Goal: Task Accomplishment & Management: Manage account settings

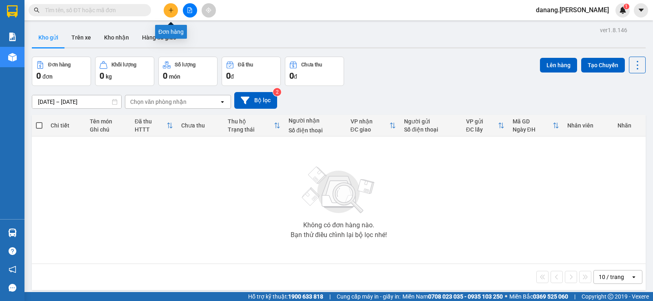
click at [173, 9] on icon "plus" at bounding box center [171, 10] width 6 height 6
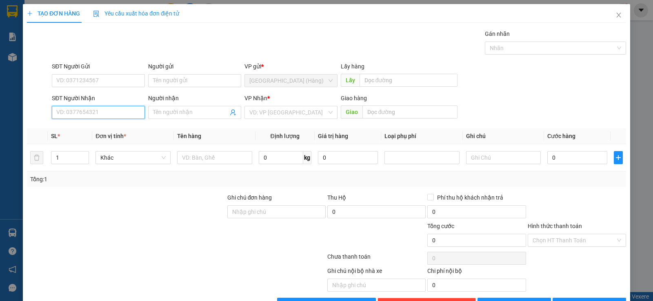
click at [94, 110] on input "SĐT Người Nhận" at bounding box center [98, 112] width 93 height 13
type input "0914003043"
click at [284, 113] on input "search" at bounding box center [287, 112] width 77 height 12
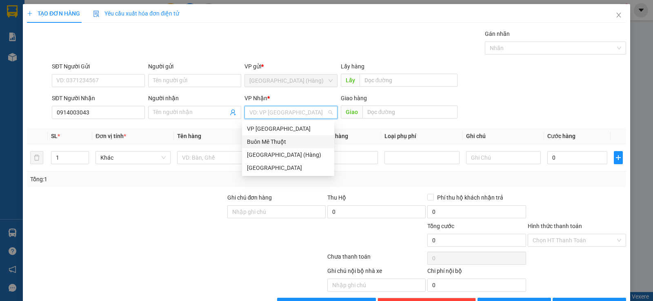
click at [277, 137] on div "Buôn Mê Thuột" at bounding box center [288, 141] width 92 height 13
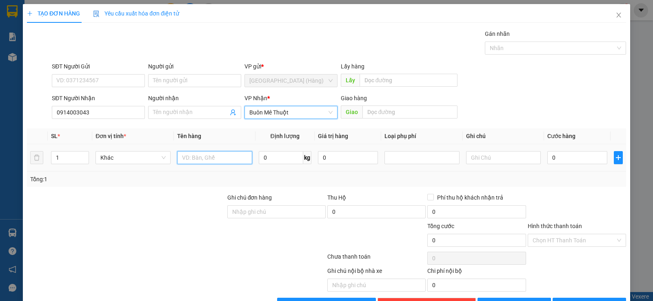
click at [219, 157] on input "text" at bounding box center [214, 157] width 75 height 13
type input "xốp"
click at [553, 155] on input "0" at bounding box center [577, 157] width 60 height 13
type input "1"
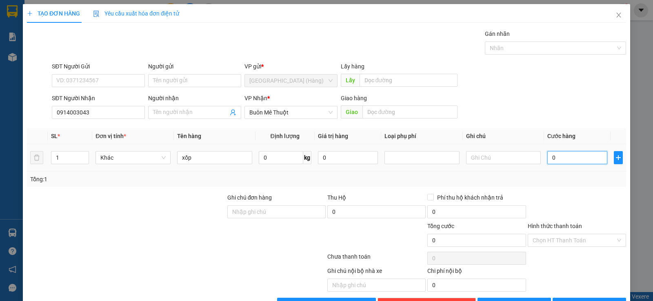
type input "1"
type input "10"
type input "100"
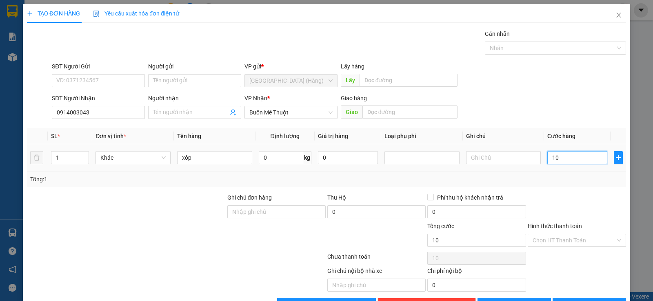
type input "100"
type input "1.000"
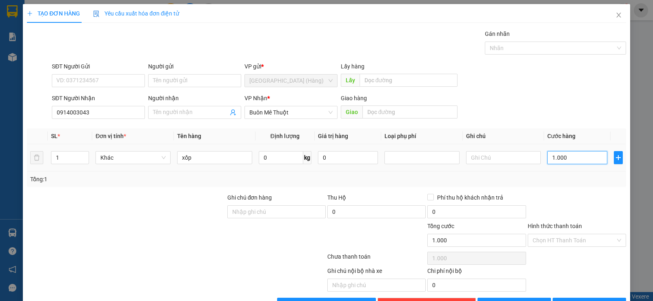
type input "10.000"
type input "100.000"
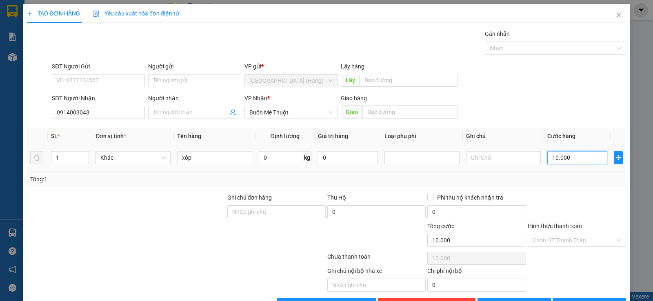
type input "100.000"
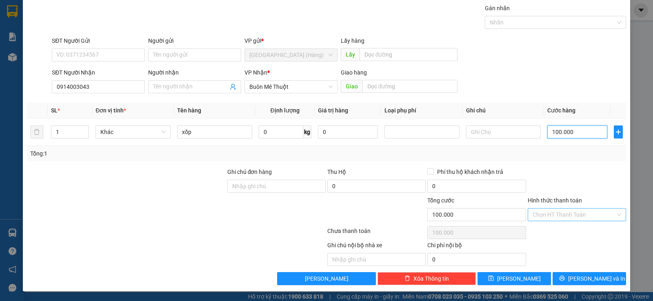
type input "100.000"
click at [551, 221] on input "Hình thức thanh toán" at bounding box center [573, 215] width 83 height 12
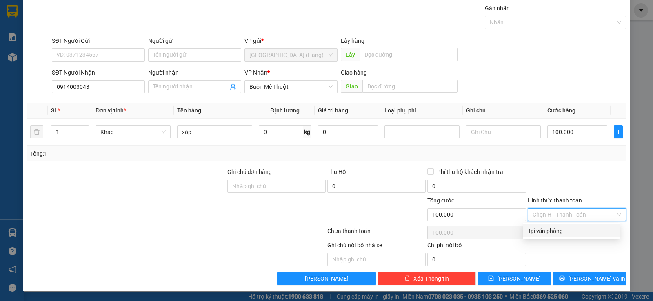
click at [555, 230] on div "Tại văn phòng" at bounding box center [571, 231] width 88 height 9
type input "0"
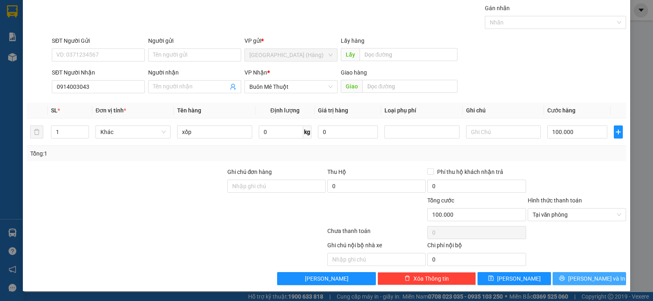
click at [580, 279] on span "Lưu và In" at bounding box center [596, 278] width 57 height 9
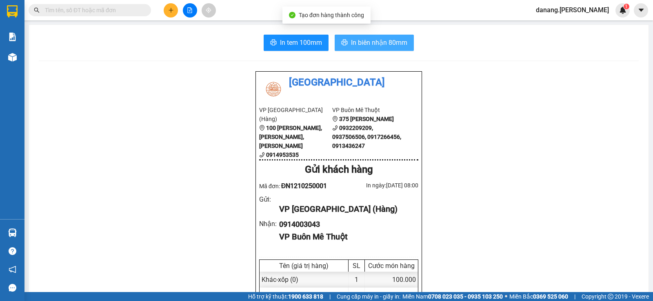
drag, startPoint x: 370, startPoint y: 35, endPoint x: 396, endPoint y: 58, distance: 34.7
click at [371, 36] on button "In biên nhận 80mm" at bounding box center [373, 43] width 79 height 16
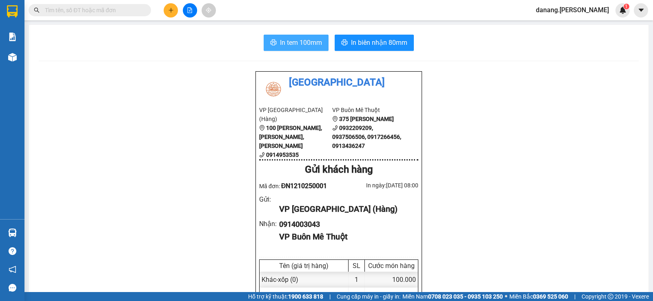
click at [280, 47] on span "In tem 100mm" at bounding box center [301, 43] width 42 height 10
click at [292, 40] on span "In tem 100mm" at bounding box center [301, 43] width 42 height 10
click at [188, 13] on icon "file-add" at bounding box center [190, 10] width 4 height 6
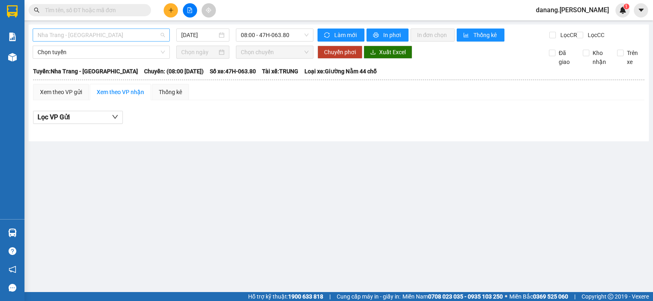
click at [83, 35] on span "Nha Trang - Buôn Ma Thuột" at bounding box center [101, 35] width 127 height 12
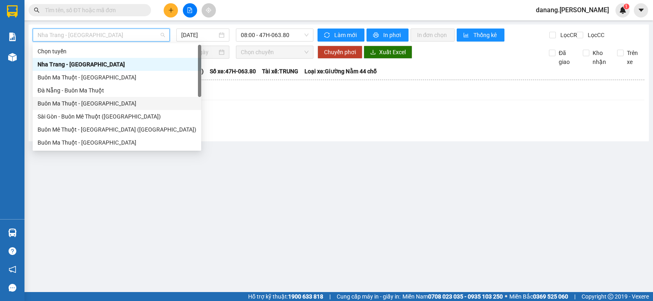
click at [70, 103] on div "Buôn Ma Thuột - Đà Nẵng" at bounding box center [117, 103] width 159 height 9
type input "12/10/2025"
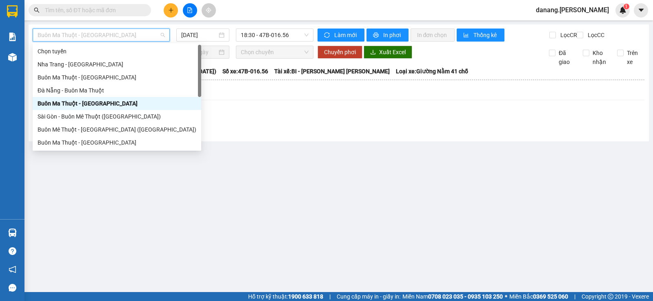
click at [127, 39] on span "Buôn Ma Thuột - Đà Nẵng" at bounding box center [101, 35] width 127 height 12
click at [93, 89] on div "Đà Nẵng - Buôn Ma Thuột" at bounding box center [117, 90] width 159 height 9
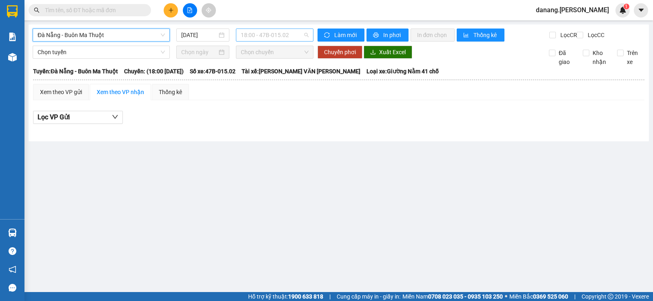
click at [272, 36] on span "18:00 - 47B-015.02" at bounding box center [274, 35] width 67 height 12
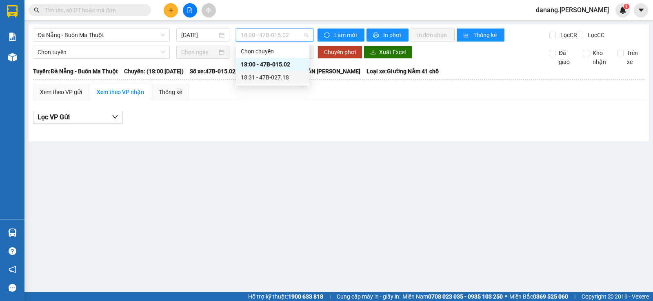
click at [279, 77] on div "18:31 - 47B-027.18" at bounding box center [273, 77] width 64 height 9
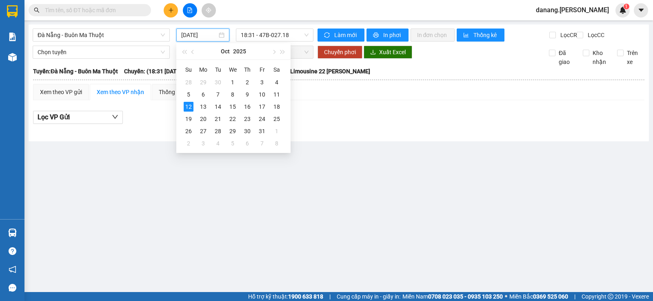
click at [192, 31] on input "12/10/2025" at bounding box center [199, 35] width 36 height 9
click at [277, 96] on div "11" at bounding box center [277, 95] width 10 height 10
type input "11/10/2025"
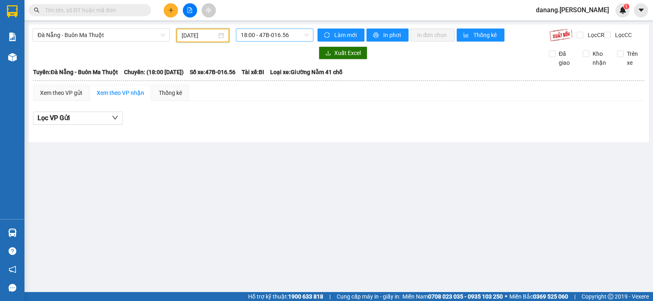
click at [269, 35] on span "18:00 - 47B-016.56" at bounding box center [274, 35] width 67 height 12
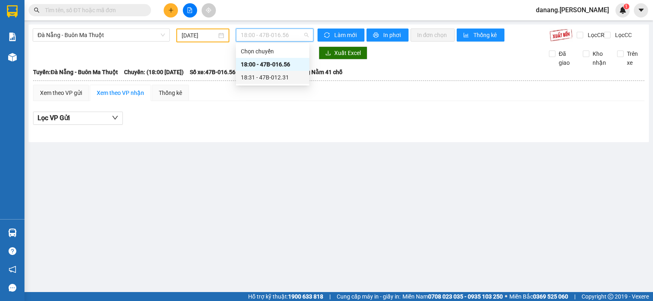
click at [281, 80] on div "18:31 - 47B-012.31" at bounding box center [273, 77] width 64 height 9
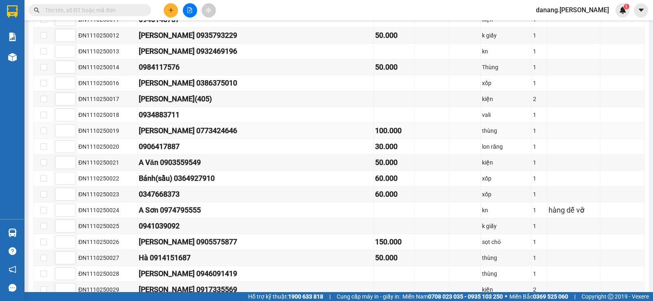
scroll to position [199, 0]
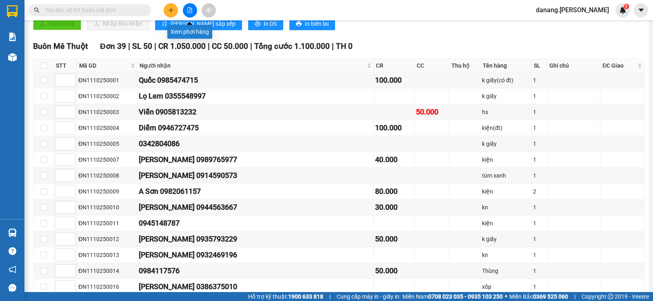
click at [190, 12] on icon "file-add" at bounding box center [190, 10] width 6 height 6
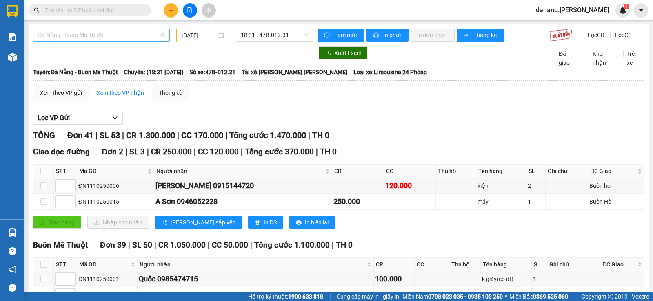
click at [147, 36] on span "Đà Nẵng - Buôn Ma Thuột" at bounding box center [101, 35] width 127 height 12
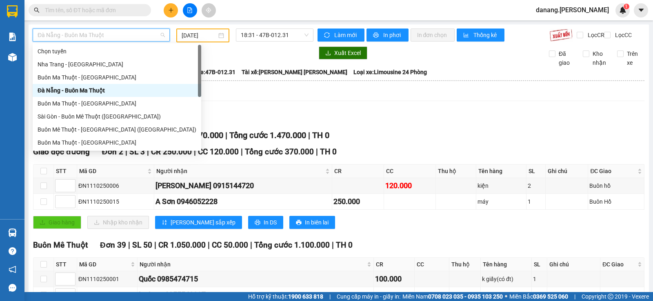
click at [87, 85] on div "Đà Nẵng - Buôn Ma Thuột" at bounding box center [117, 90] width 168 height 13
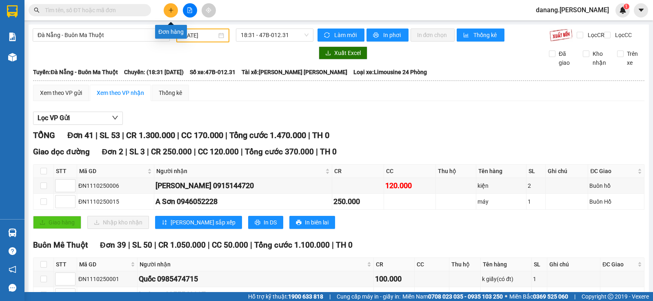
click at [170, 9] on icon "plus" at bounding box center [171, 10] width 6 height 6
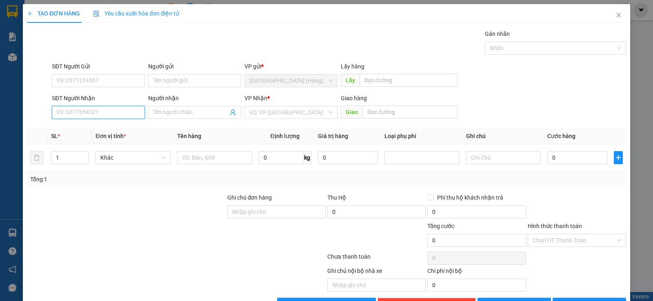
click at [80, 113] on input "SĐT Người Nhận" at bounding box center [98, 112] width 93 height 13
drag, startPoint x: 114, startPoint y: 131, endPoint x: 538, endPoint y: 233, distance: 436.3
click at [115, 130] on div "0949262001 - Ngân" at bounding box center [97, 128] width 82 height 9
type input "0949262001"
type input "Ngân"
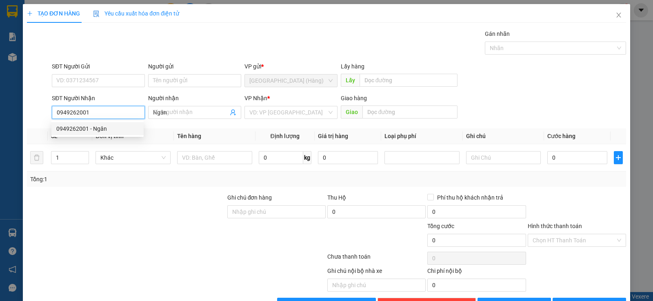
type input "40.000"
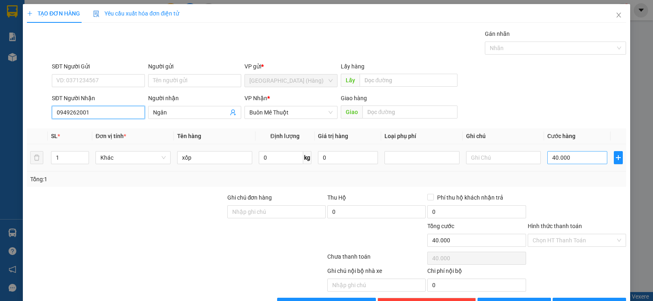
type input "0949262001"
click at [572, 159] on input "40.000" at bounding box center [577, 157] width 60 height 13
type input "0"
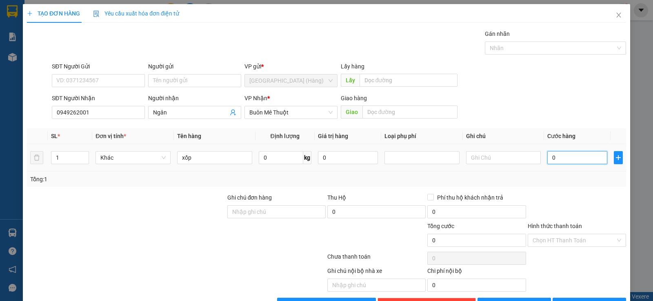
click at [549, 158] on input "0" at bounding box center [577, 157] width 60 height 13
click at [547, 156] on input "0" at bounding box center [577, 157] width 60 height 13
click at [551, 156] on input "0" at bounding box center [577, 157] width 60 height 13
click at [547, 157] on input "0" at bounding box center [577, 157] width 60 height 13
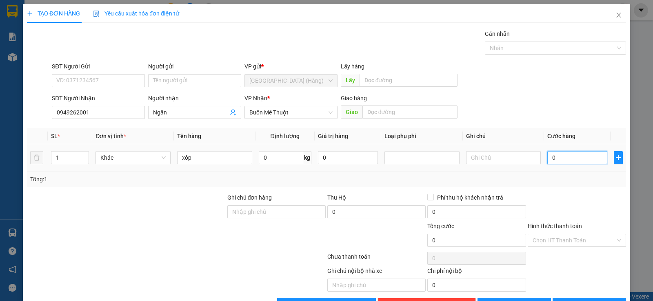
click at [547, 157] on input "0" at bounding box center [577, 157] width 60 height 13
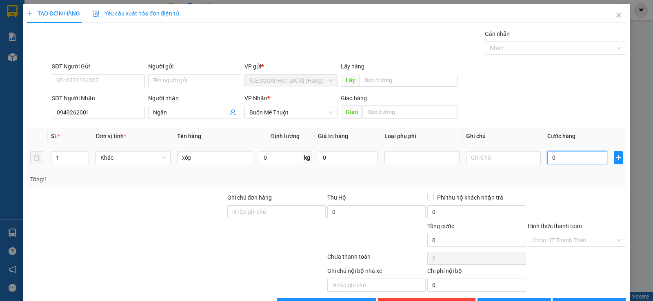
click at [547, 157] on input "0" at bounding box center [577, 157] width 60 height 13
click at [547, 158] on input "0" at bounding box center [577, 157] width 60 height 13
type input "40"
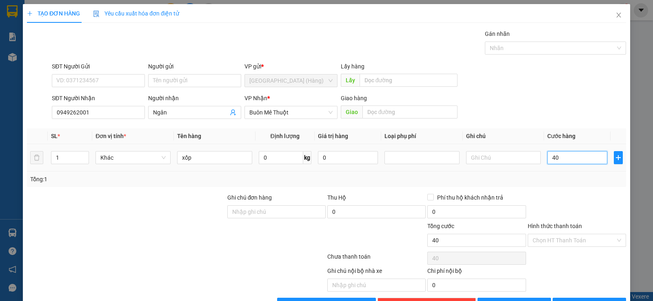
type input "400"
type input "4.000"
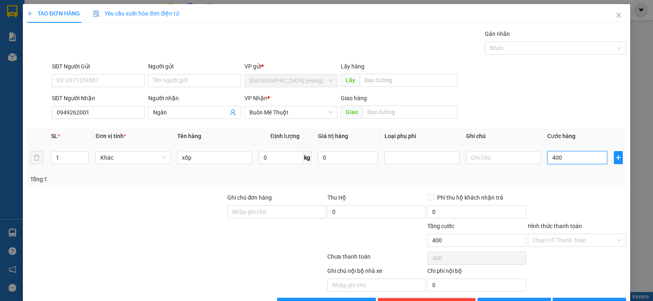
type input "4.000"
type input "40.000"
type input "400.000"
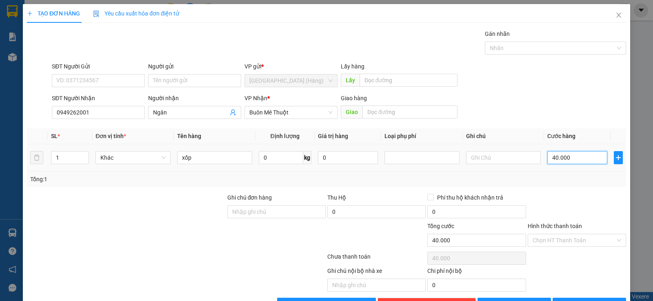
type input "400.000"
type input "40.000"
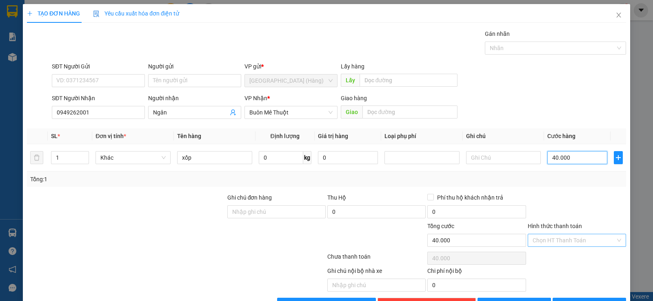
scroll to position [26, 0]
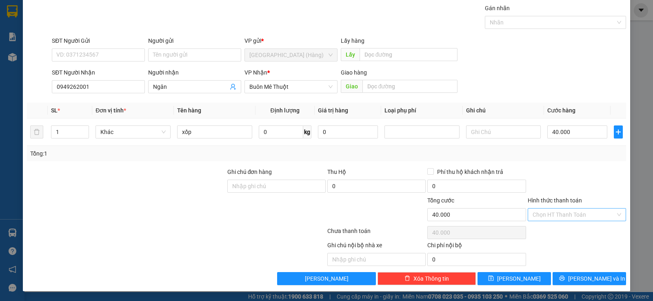
click at [571, 212] on input "Hình thức thanh toán" at bounding box center [573, 215] width 83 height 12
click at [555, 234] on div "Tại văn phòng" at bounding box center [571, 231] width 88 height 9
type input "0"
click at [595, 277] on span "Lưu và In" at bounding box center [596, 278] width 57 height 9
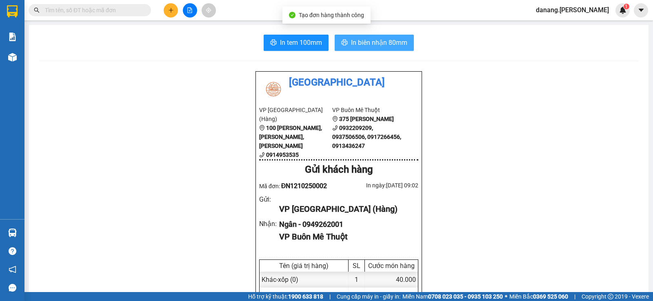
click at [395, 44] on span "In biên nhận 80mm" at bounding box center [379, 43] width 56 height 10
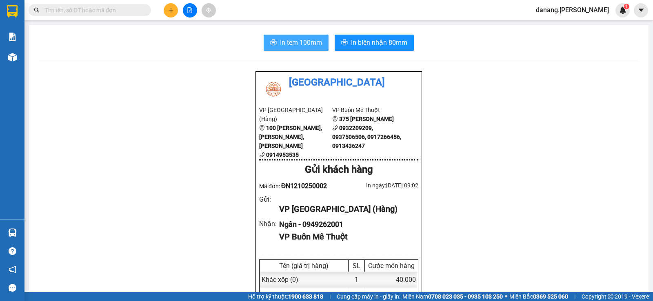
click at [306, 40] on span "In tem 100mm" at bounding box center [301, 43] width 42 height 10
click at [192, 11] on icon "file-add" at bounding box center [190, 10] width 6 height 6
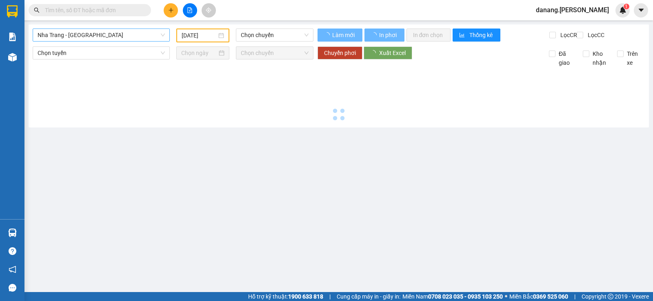
type input "12/10/2025"
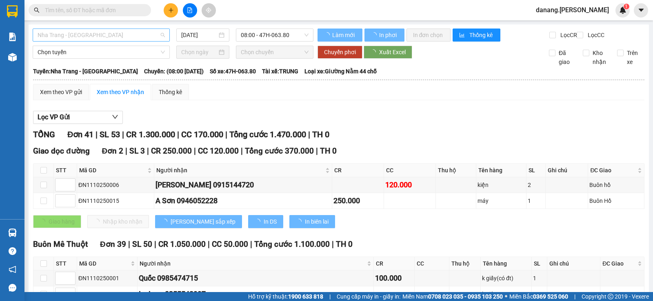
click at [90, 35] on span "Nha Trang - Buôn Ma Thuột" at bounding box center [101, 35] width 127 height 12
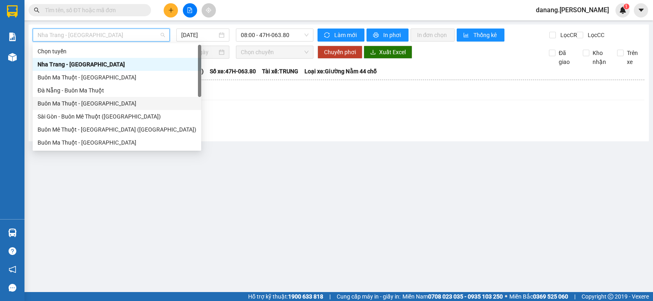
click at [80, 98] on div "Buôn Ma Thuột - Đà Nẵng" at bounding box center [117, 103] width 168 height 13
type input "12/10/2025"
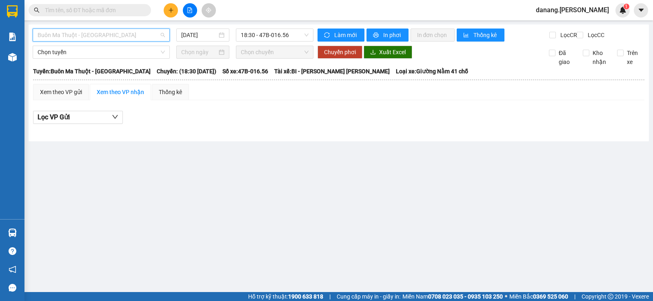
click at [111, 34] on span "Buôn Ma Thuột - Đà Nẵng" at bounding box center [101, 35] width 127 height 12
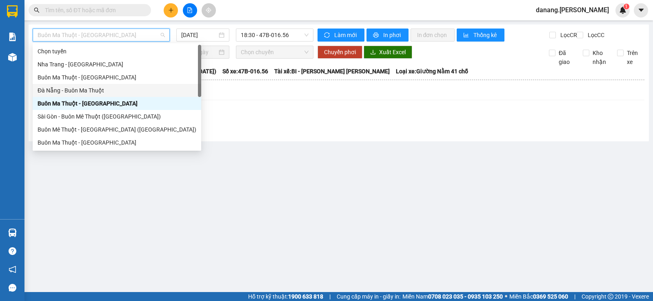
click at [85, 87] on div "Đà Nẵng - Buôn Ma Thuột" at bounding box center [117, 90] width 159 height 9
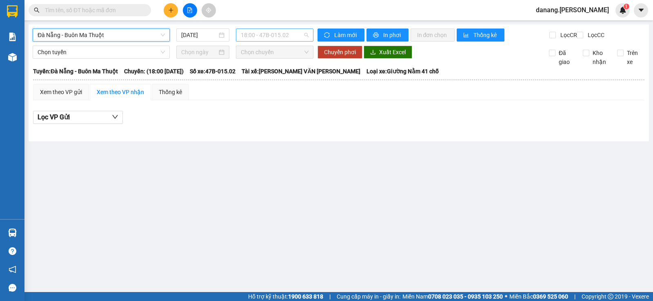
click at [255, 35] on span "18:00 - 47B-015.02" at bounding box center [274, 35] width 67 height 12
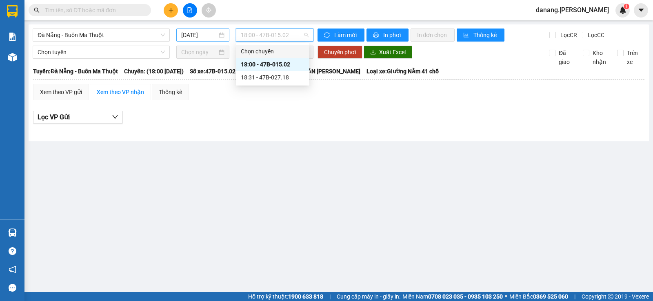
click at [208, 33] on input "12/10/2025" at bounding box center [199, 35] width 36 height 9
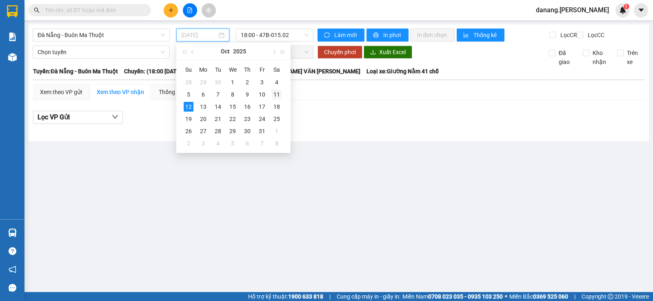
click at [274, 94] on div "11" at bounding box center [277, 95] width 10 height 10
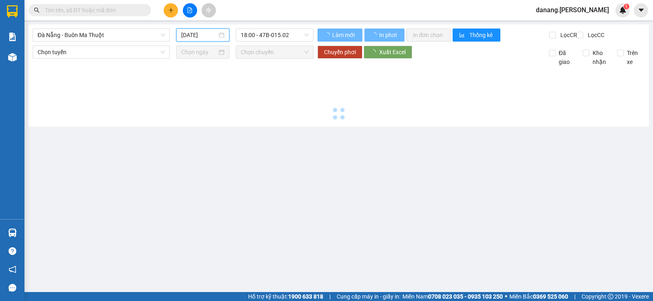
type input "11/10/2025"
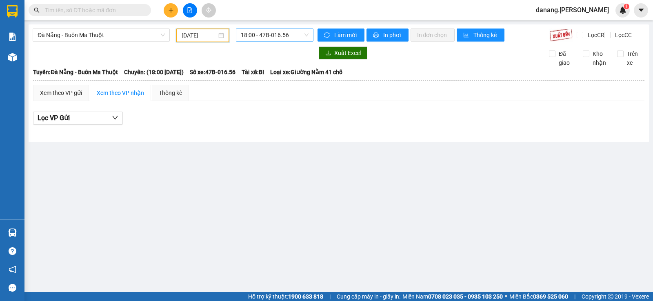
click at [266, 36] on span "18:00 - 47B-016.56" at bounding box center [274, 35] width 67 height 12
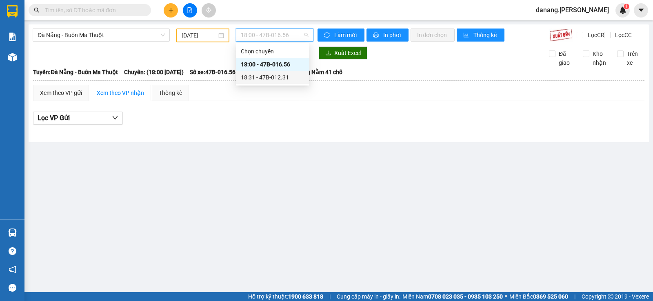
click at [278, 78] on div "18:31 - 47B-012.31" at bounding box center [273, 77] width 64 height 9
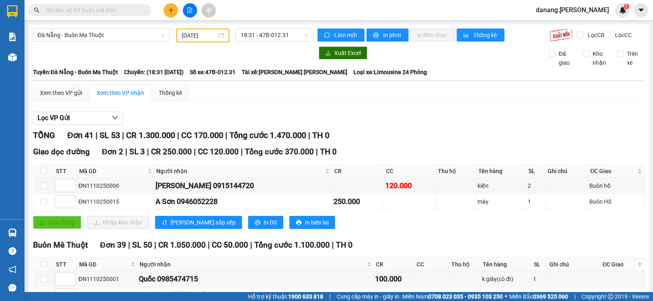
click at [59, 97] on div "Xem theo VP gửi" at bounding box center [61, 93] width 42 height 9
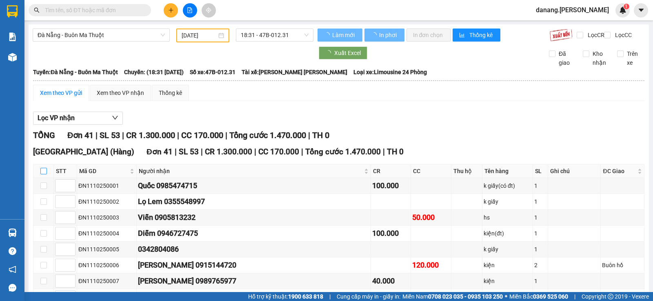
click at [42, 175] on input "checkbox" at bounding box center [43, 171] width 7 height 7
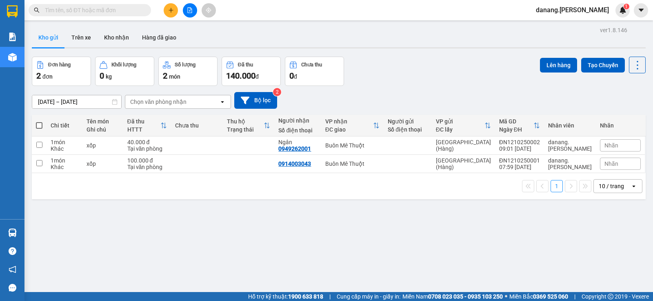
click at [93, 99] on input "12/10/2025 – 12/10/2025" at bounding box center [76, 101] width 89 height 13
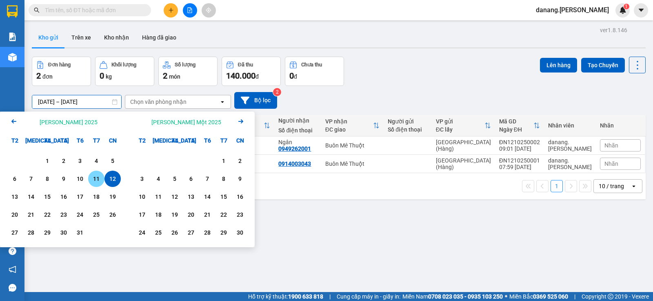
click at [94, 178] on div "11" at bounding box center [96, 179] width 11 height 10
click at [97, 103] on input "11/10/2025 – / /" at bounding box center [76, 101] width 89 height 13
click at [97, 179] on div "11" at bounding box center [96, 179] width 11 height 10
type input "11/10/2025 – 11/10/2025"
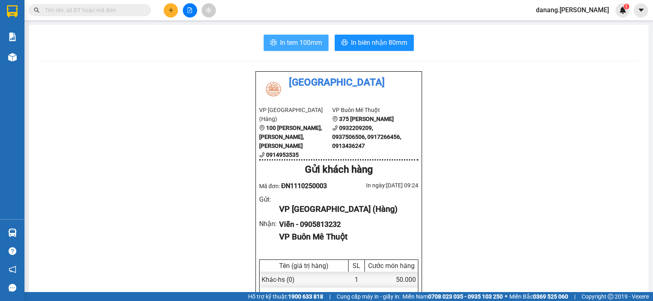
click at [283, 44] on span "In tem 100mm" at bounding box center [301, 43] width 42 height 10
click at [168, 9] on icon "plus" at bounding box center [171, 10] width 6 height 6
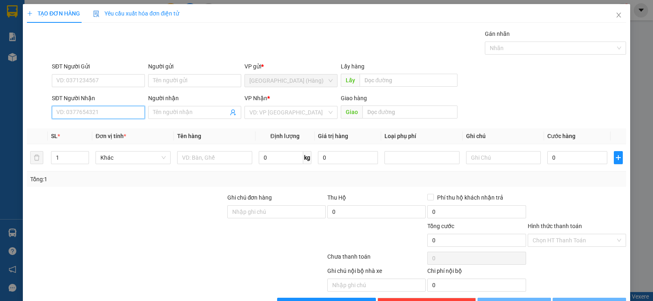
click at [83, 112] on input "SĐT Người Nhận" at bounding box center [98, 112] width 93 height 13
type input "0983247447"
click at [91, 127] on div "0983247447 - Thảo" at bounding box center [97, 128] width 82 height 9
type input "Thảo"
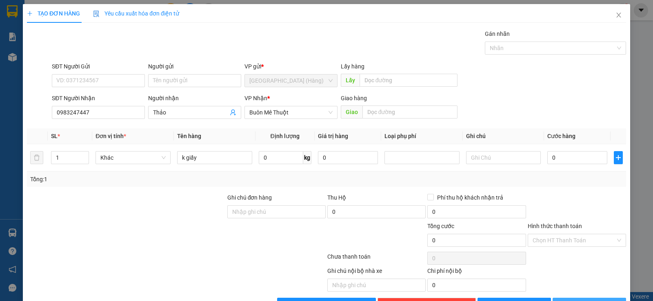
click at [582, 300] on span "Lưu và In" at bounding box center [596, 304] width 57 height 9
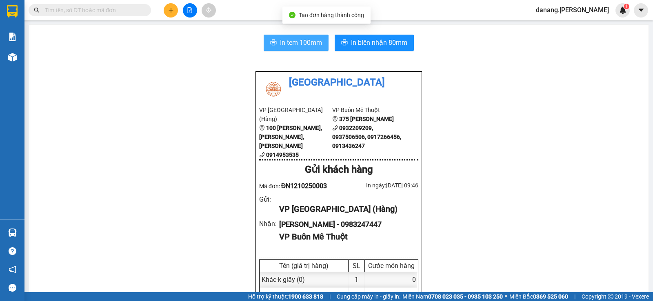
click at [274, 43] on button "In tem 100mm" at bounding box center [295, 43] width 65 height 16
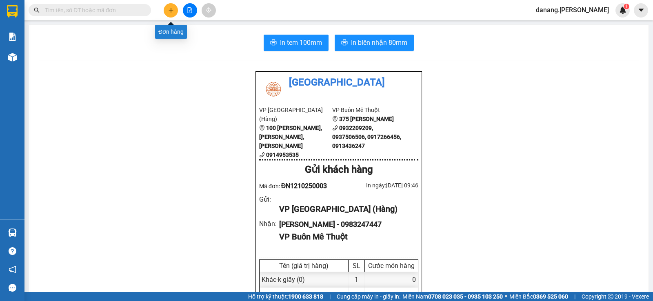
click at [169, 12] on icon "plus" at bounding box center [171, 10] width 6 height 6
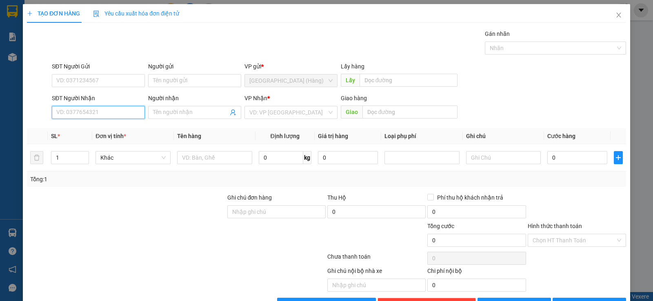
click at [108, 112] on input "SĐT Người Nhận" at bounding box center [98, 112] width 93 height 13
type input "0988675357"
click at [272, 105] on div "VP Nhận *" at bounding box center [290, 100] width 93 height 12
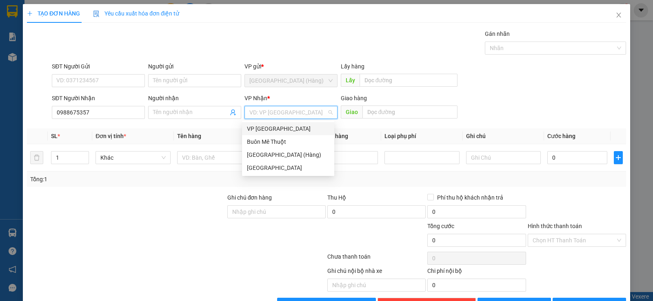
click at [274, 114] on input "search" at bounding box center [287, 112] width 77 height 12
click at [276, 143] on div "Buôn Mê Thuột" at bounding box center [288, 141] width 82 height 9
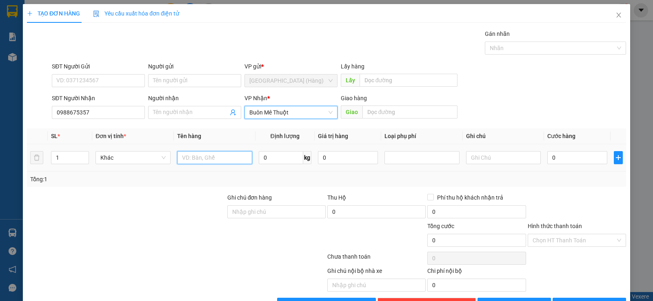
click at [226, 157] on input "text" at bounding box center [214, 157] width 75 height 13
type input "kiện"
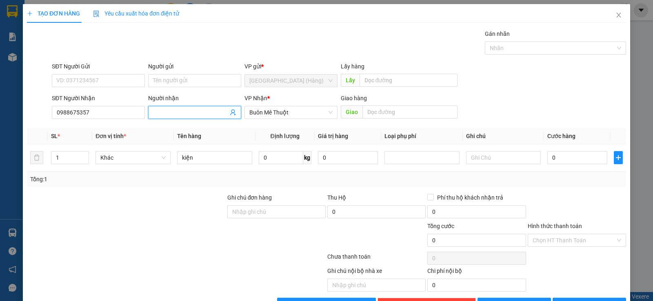
click at [182, 114] on input "Người nhận" at bounding box center [190, 112] width 75 height 9
type input "Thành"
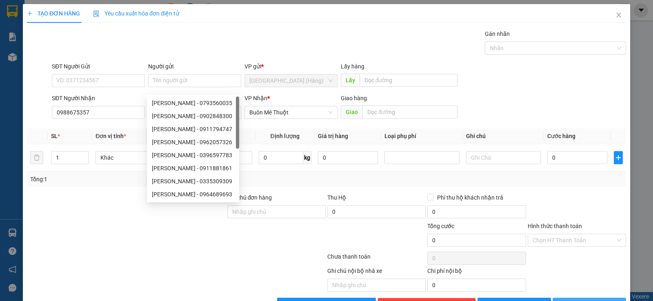
drag, startPoint x: 574, startPoint y: 278, endPoint x: 588, endPoint y: 264, distance: 19.9
click at [577, 298] on button "Lưu và In" at bounding box center [588, 304] width 73 height 13
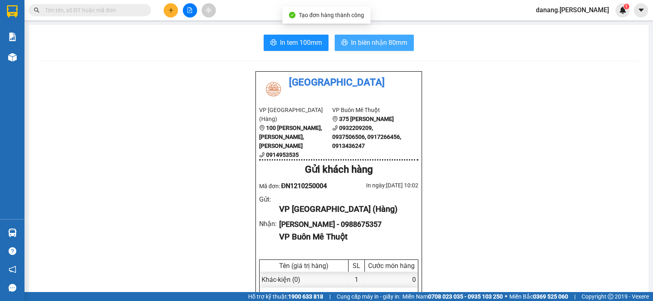
click at [372, 47] on span "In biên nhận 80mm" at bounding box center [379, 43] width 56 height 10
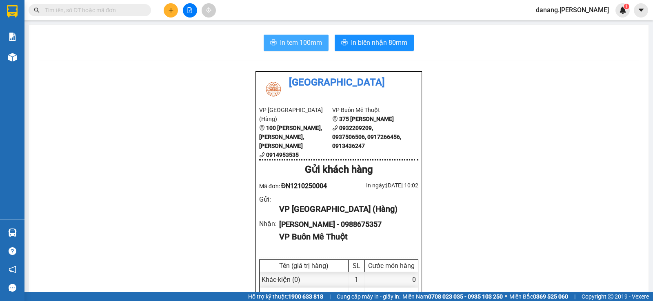
click at [294, 44] on span "In tem 100mm" at bounding box center [301, 43] width 42 height 10
click at [170, 9] on icon "plus" at bounding box center [171, 10] width 6 height 6
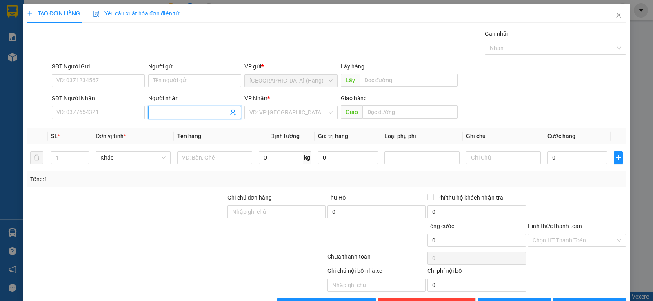
click at [182, 117] on span at bounding box center [194, 112] width 93 height 13
type input "Phúc Thịnh"
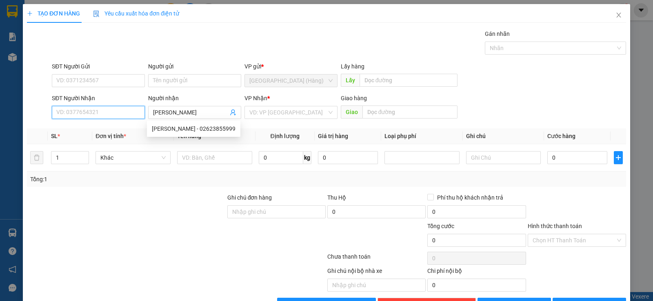
click at [83, 115] on input "SĐT Người Nhận" at bounding box center [98, 112] width 93 height 13
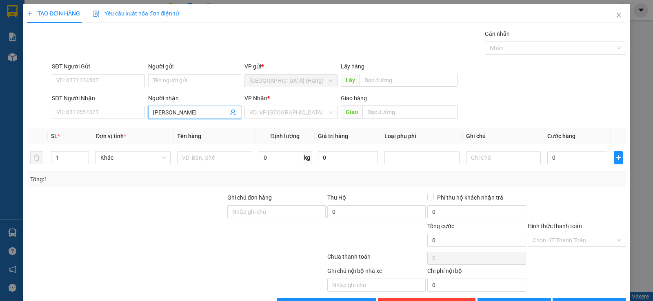
click at [177, 113] on input "Phúc Thịnh" at bounding box center [190, 112] width 75 height 9
click at [190, 129] on div "Phúc Thịnh - 02623855999" at bounding box center [194, 128] width 84 height 9
type input "02623855999"
click at [62, 154] on input "1" at bounding box center [69, 158] width 37 height 12
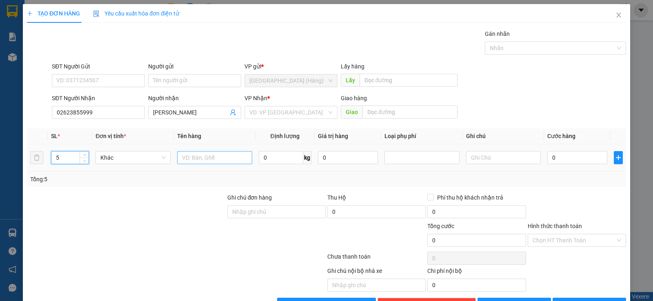
type input "5"
click at [197, 156] on input "text" at bounding box center [214, 157] width 75 height 13
type input "kiện"
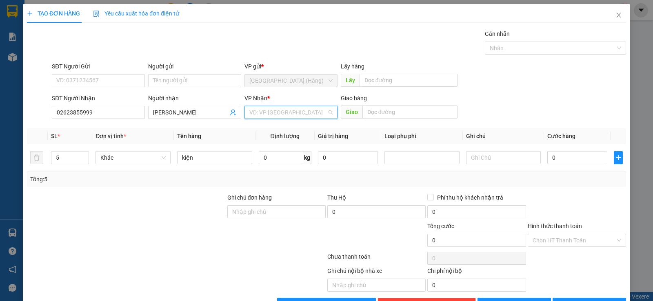
drag, startPoint x: 268, startPoint y: 113, endPoint x: 274, endPoint y: 130, distance: 18.3
click at [268, 113] on input "search" at bounding box center [287, 112] width 77 height 12
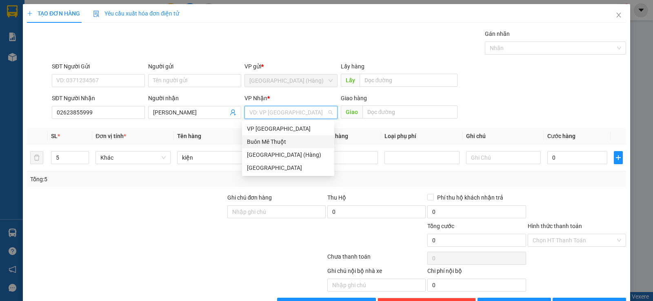
click at [274, 140] on div "Buôn Mê Thuột" at bounding box center [288, 141] width 82 height 9
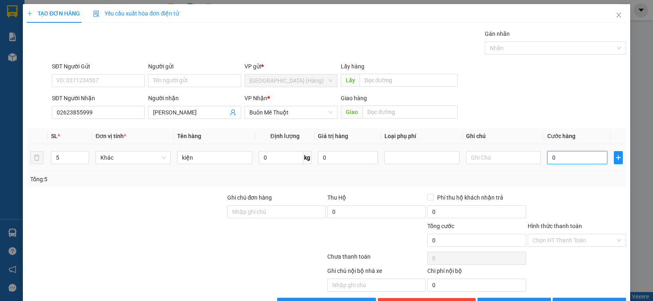
click at [566, 159] on input "0" at bounding box center [577, 157] width 60 height 13
type input "2"
type input "25"
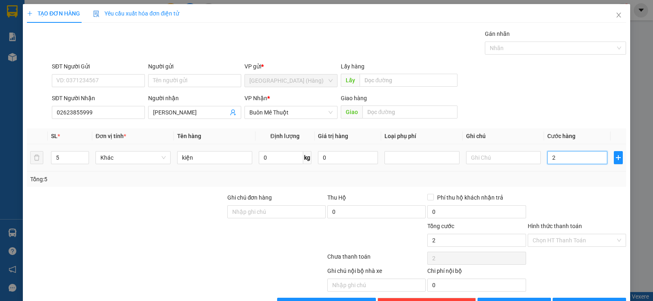
type input "25"
type input "250"
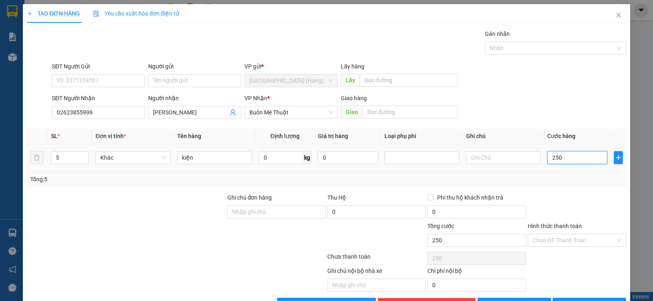
type input "2.500"
type input "25.000"
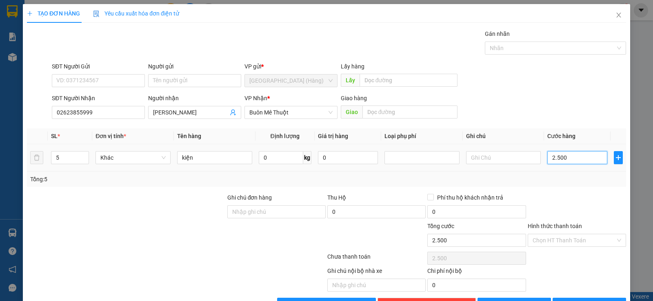
type input "25.000"
type input "250.000"
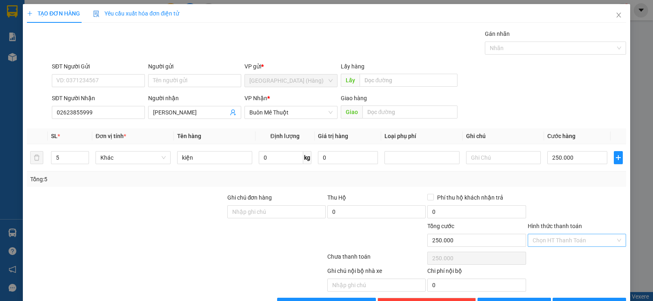
click at [547, 237] on input "Hình thức thanh toán" at bounding box center [573, 241] width 83 height 12
click at [554, 255] on div "Tại văn phòng" at bounding box center [571, 256] width 88 height 9
type input "0"
click at [570, 298] on button "Lưu và In" at bounding box center [588, 304] width 73 height 13
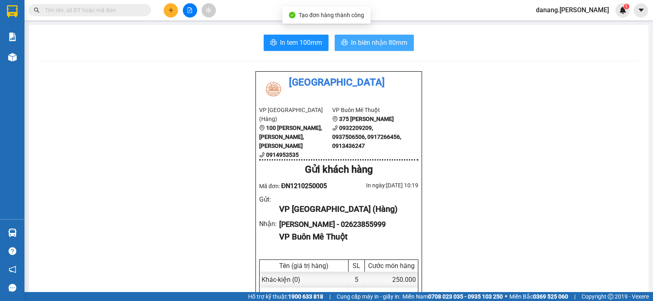
click at [372, 40] on span "In biên nhận 80mm" at bounding box center [379, 43] width 56 height 10
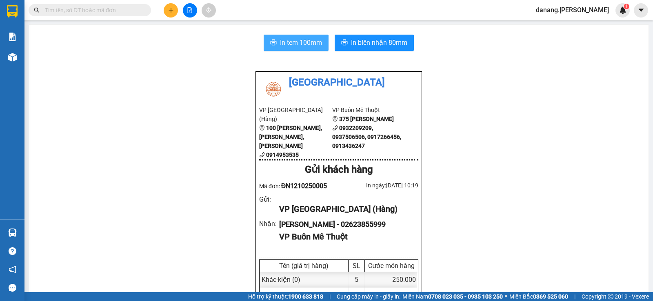
click at [280, 43] on span "In tem 100mm" at bounding box center [301, 43] width 42 height 10
click at [171, 12] on icon "plus" at bounding box center [171, 10] width 6 height 6
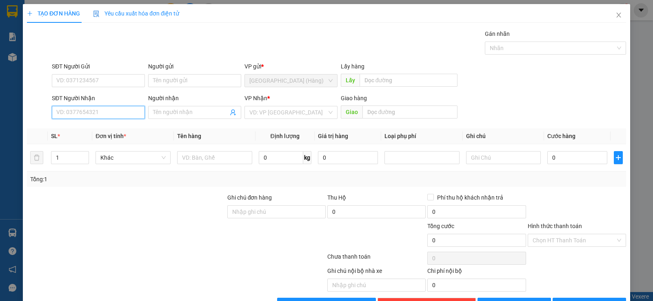
click at [61, 117] on input "SĐT Người Nhận" at bounding box center [98, 112] width 93 height 13
type input "09013044"
click at [53, 131] on div "0901304499" at bounding box center [97, 128] width 92 height 13
click at [587, 244] on input "Hình thức thanh toán" at bounding box center [573, 241] width 83 height 12
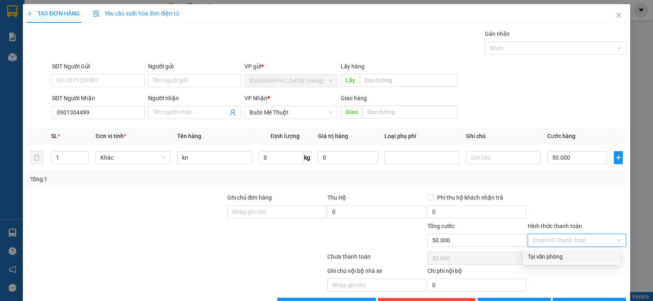
click at [582, 257] on div "Tại văn phòng" at bounding box center [571, 256] width 88 height 9
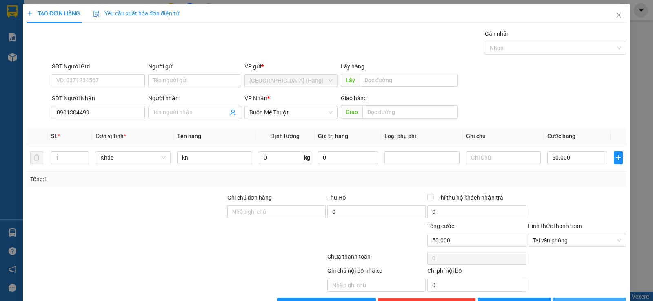
click at [586, 300] on span "Lưu và In" at bounding box center [596, 304] width 57 height 9
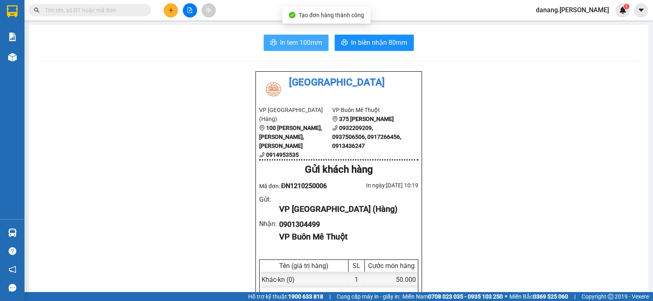
click at [286, 45] on span "In tem 100mm" at bounding box center [301, 43] width 42 height 10
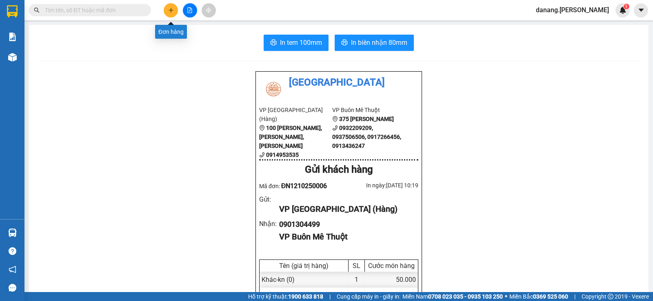
click at [169, 11] on icon "plus" at bounding box center [171, 10] width 6 height 6
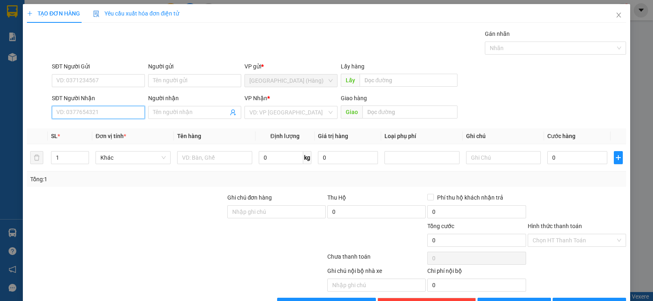
click at [98, 112] on input "SĐT Người Nhận" at bounding box center [98, 112] width 93 height 13
click at [68, 108] on input "SĐT Người Nhận" at bounding box center [98, 112] width 93 height 13
click at [103, 133] on div "0914378797 - Bảo Ánh" at bounding box center [97, 128] width 82 height 9
type input "0914378797"
type input "Bảo Ánh"
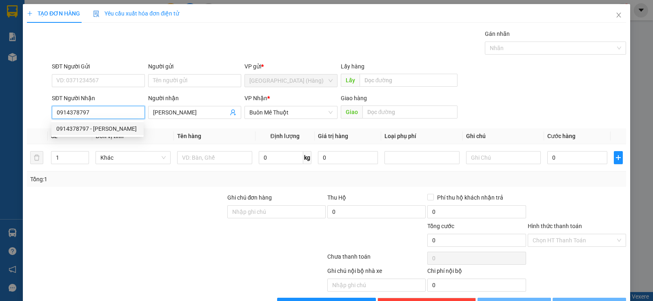
type input "90.000"
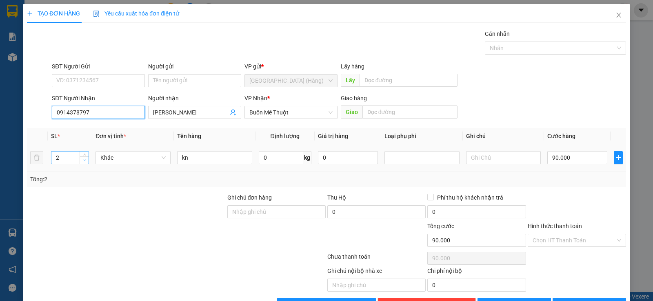
type input "0914378797"
type input "1"
click at [84, 162] on span "down" at bounding box center [84, 160] width 5 height 5
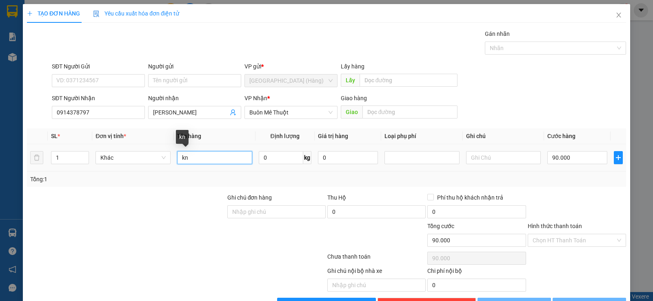
click at [203, 160] on input "kn" at bounding box center [214, 157] width 75 height 13
type input "0"
type input "kiện"
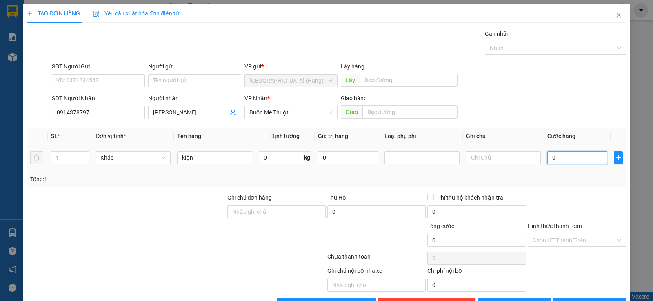
click at [566, 159] on input "0" at bounding box center [577, 157] width 60 height 13
type input "5"
type input "50"
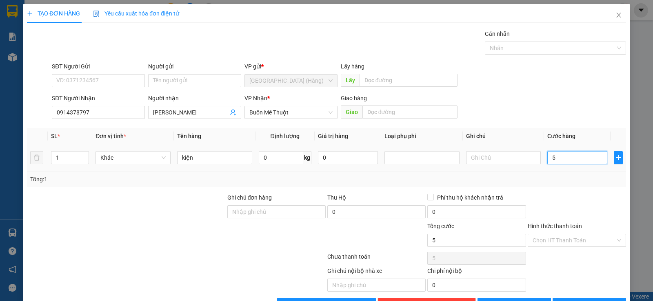
type input "50"
type input "500"
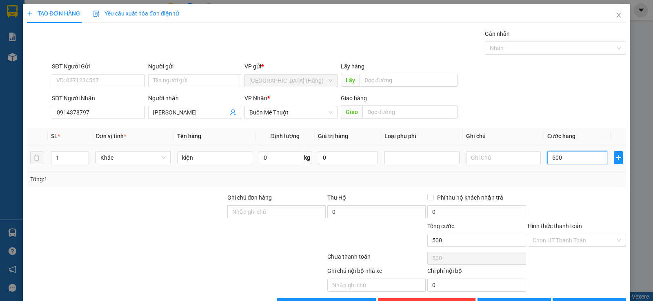
type input "5.000"
type input "50.000"
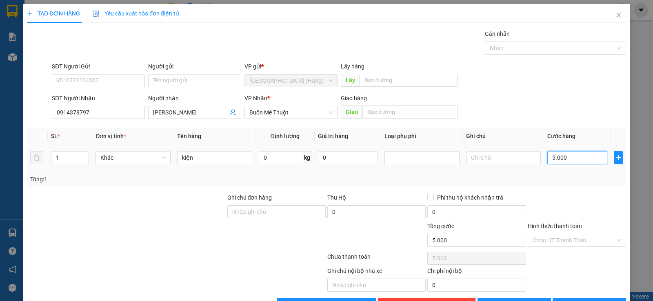
type input "50.000"
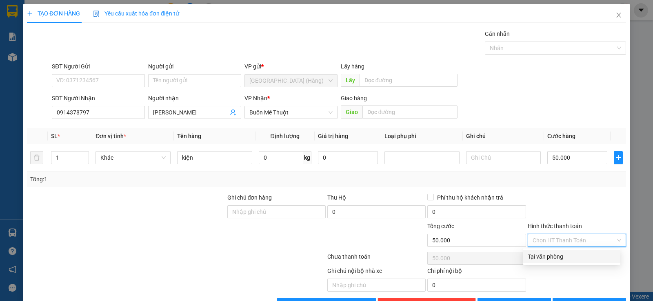
drag, startPoint x: 557, startPoint y: 242, endPoint x: 557, endPoint y: 254, distance: 12.2
click at [558, 244] on input "Hình thức thanh toán" at bounding box center [573, 241] width 83 height 12
drag, startPoint x: 557, startPoint y: 254, endPoint x: 567, endPoint y: 257, distance: 10.9
click at [558, 255] on div "Tại văn phòng" at bounding box center [571, 256] width 88 height 9
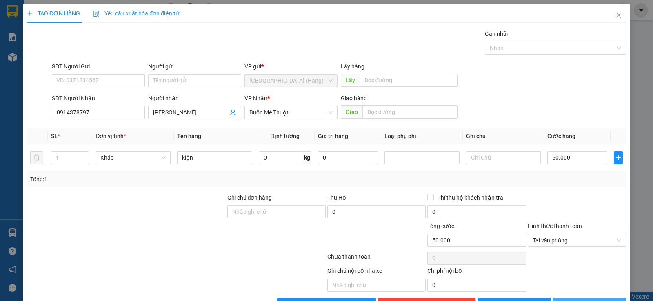
click at [586, 300] on span "Lưu và In" at bounding box center [596, 304] width 57 height 9
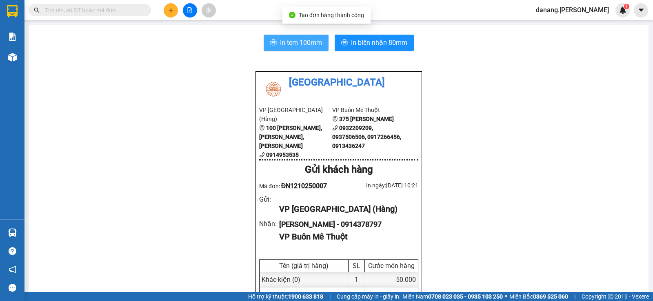
click at [306, 44] on span "In tem 100mm" at bounding box center [301, 43] width 42 height 10
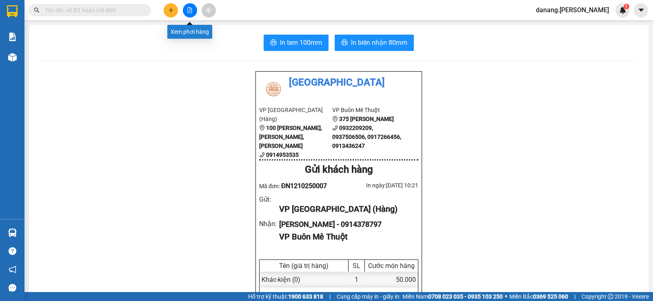
click at [186, 11] on button at bounding box center [190, 10] width 14 height 14
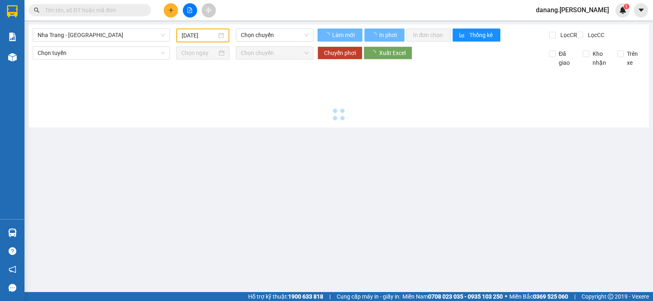
type input "12/10/2025"
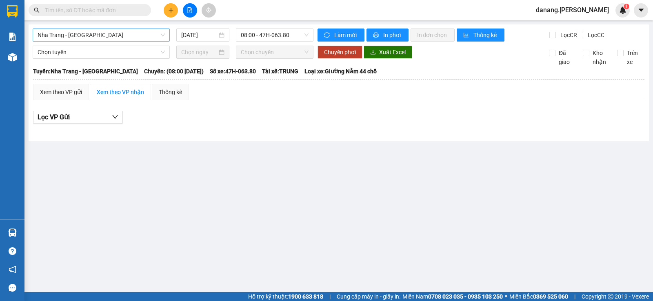
click at [83, 36] on span "Nha Trang - Buôn Ma Thuột" at bounding box center [101, 35] width 127 height 12
click at [196, 36] on input "12/10/2025" at bounding box center [199, 35] width 36 height 9
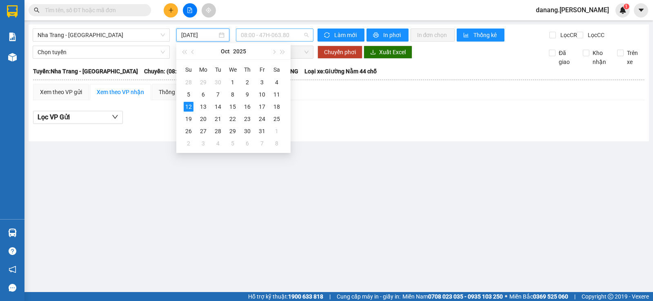
click at [266, 37] on span "08:00 - 47H-063.80" at bounding box center [274, 35] width 67 height 12
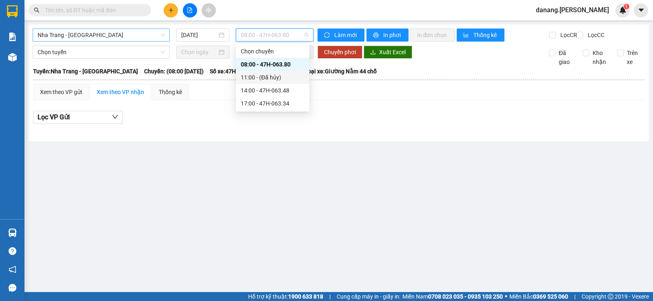
click at [115, 38] on span "Nha Trang - Buôn Ma Thuột" at bounding box center [101, 35] width 127 height 12
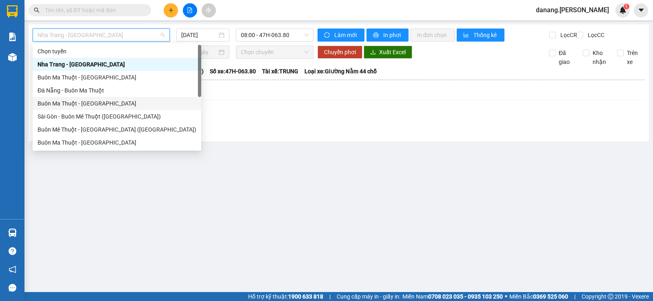
click at [85, 101] on div "Buôn Ma Thuột - Đà Nẵng" at bounding box center [117, 103] width 159 height 9
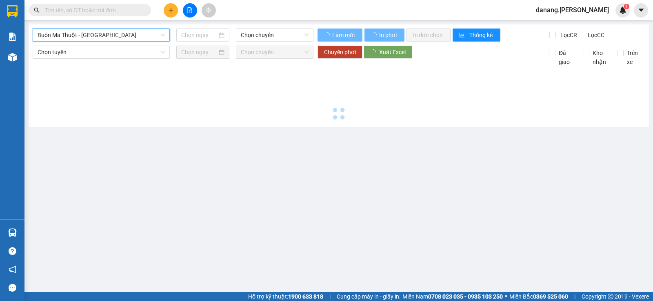
type input "12/10/2025"
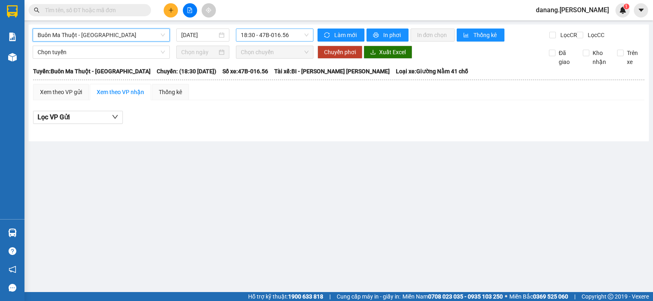
click at [280, 38] on span "18:30 - 47B-016.56" at bounding box center [274, 35] width 67 height 12
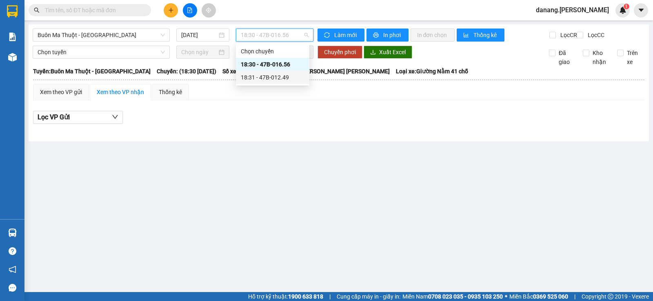
click at [280, 79] on div "18:31 - 47B-012.49" at bounding box center [273, 77] width 64 height 9
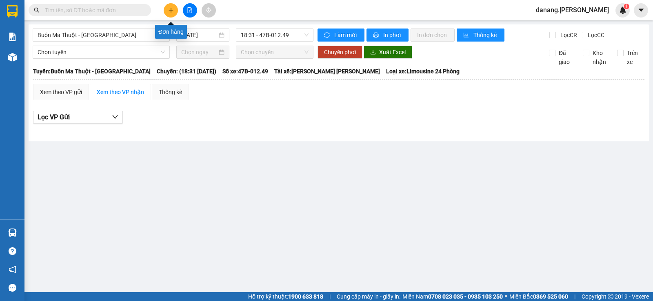
click at [170, 11] on icon "plus" at bounding box center [171, 10] width 6 height 6
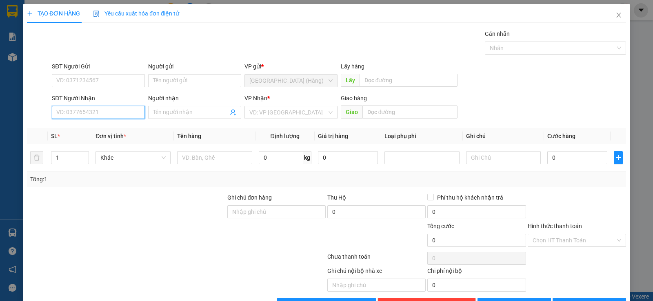
click at [116, 113] on input "SĐT Người Nhận" at bounding box center [98, 112] width 93 height 13
drag, startPoint x: 55, startPoint y: 126, endPoint x: 74, endPoint y: 127, distance: 18.8
click at [74, 127] on div "0905609755" at bounding box center [97, 128] width 92 height 13
type input "0905609755"
click at [74, 127] on div "Transit Pickup Surcharge Ids Transit Deliver Surcharge Ids Transit Deliver Surc…" at bounding box center [326, 170] width 599 height 282
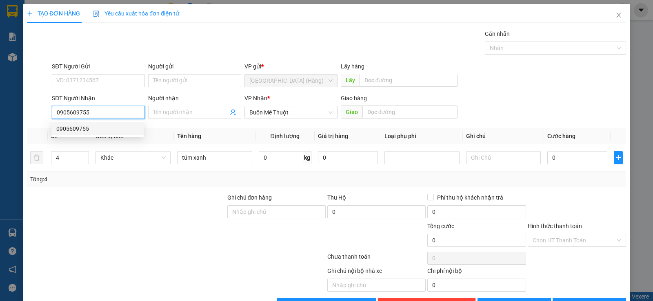
drag, startPoint x: 55, startPoint y: 111, endPoint x: 97, endPoint y: 110, distance: 42.4
click at [97, 110] on input "0905609755" at bounding box center [98, 112] width 93 height 13
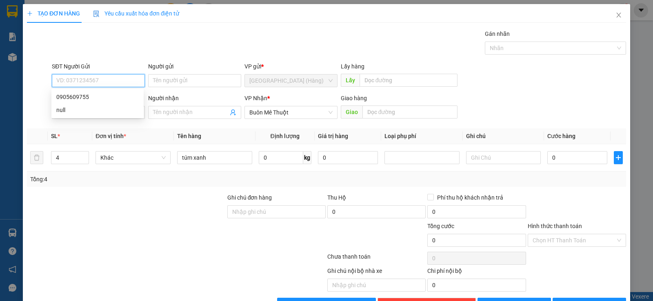
paste input "0905609755"
type input "0905609755"
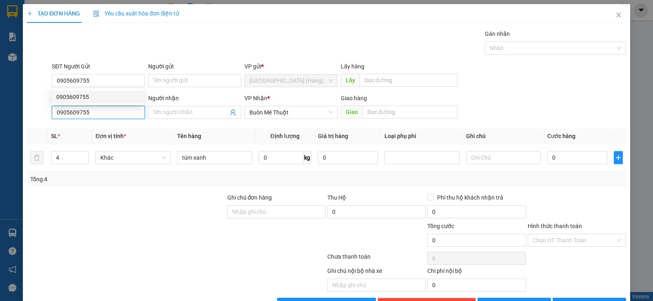
click at [99, 112] on input "0905609755" at bounding box center [98, 112] width 93 height 13
type input "0"
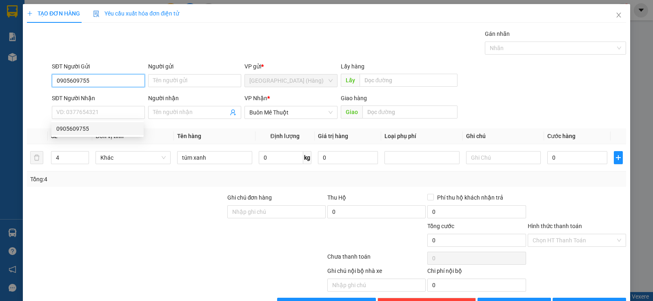
click at [94, 80] on input "0905609755" at bounding box center [98, 80] width 93 height 13
click at [94, 95] on div "0905609755" at bounding box center [97, 97] width 82 height 9
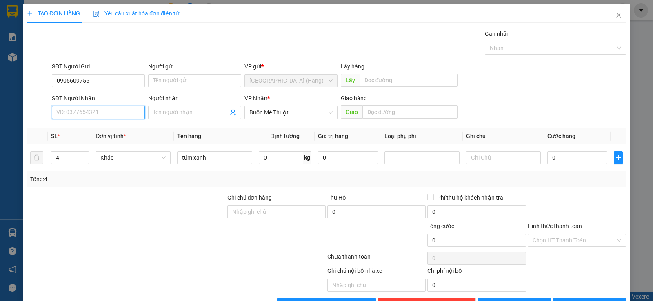
click at [95, 113] on input "SĐT Người Nhận" at bounding box center [98, 112] width 93 height 13
type input "0787592799"
click at [80, 162] on span "Decrease Value" at bounding box center [84, 160] width 9 height 7
type input "1"
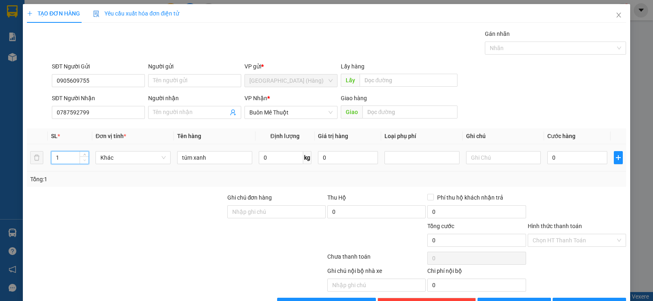
click at [80, 162] on span "Decrease Value" at bounding box center [84, 160] width 9 height 7
click at [232, 156] on input "túm xanh" at bounding box center [214, 157] width 75 height 13
click at [347, 181] on div "Tổng: 1" at bounding box center [326, 179] width 592 height 9
click at [225, 158] on input "túm xanh" at bounding box center [214, 157] width 75 height 13
type input "t"
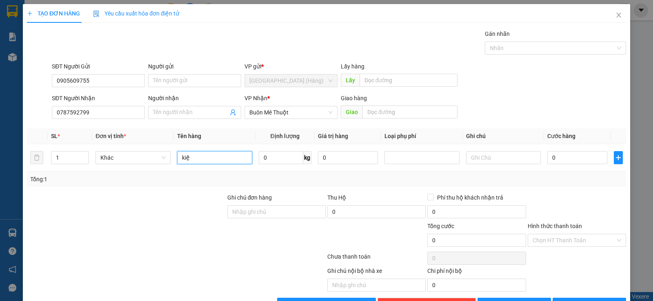
type input "kiện"
click at [562, 298] on button "Lưu và In" at bounding box center [588, 304] width 73 height 13
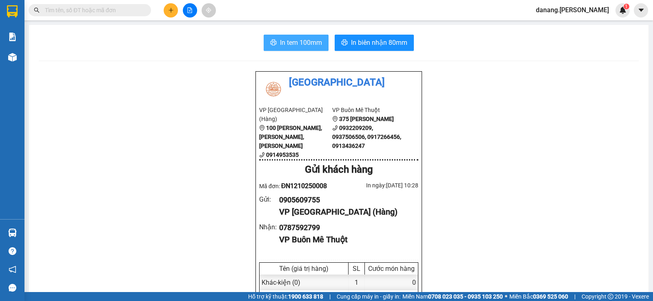
click at [281, 45] on span "In tem 100mm" at bounding box center [301, 43] width 42 height 10
click at [166, 13] on button at bounding box center [171, 10] width 14 height 14
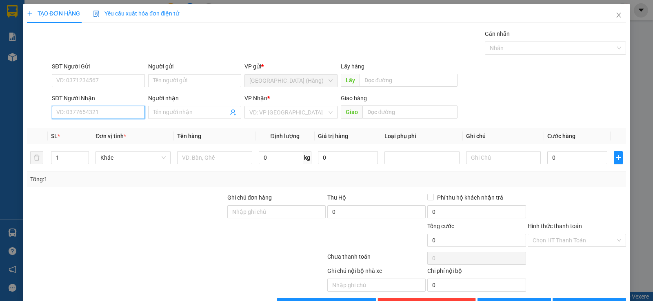
click at [99, 108] on input "SĐT Người Nhận" at bounding box center [98, 112] width 93 height 13
click at [73, 111] on input "SĐT Người Nhận" at bounding box center [98, 112] width 93 height 13
click at [89, 127] on div "0932032704" at bounding box center [97, 128] width 82 height 9
type input "0932032704"
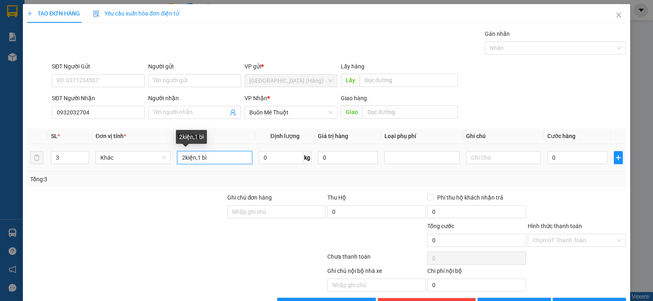
click at [237, 154] on input "2kiện,1 bì" at bounding box center [214, 157] width 75 height 13
type input "2"
type input "thun"
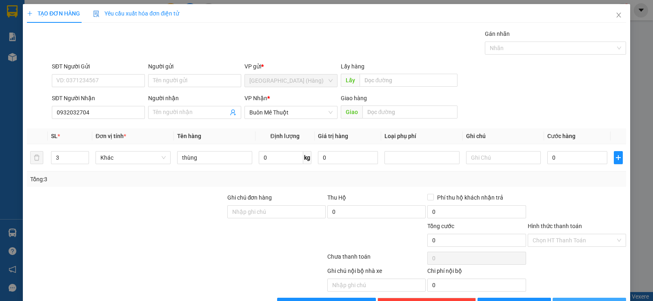
click at [598, 300] on span "Lưu và In" at bounding box center [596, 304] width 57 height 9
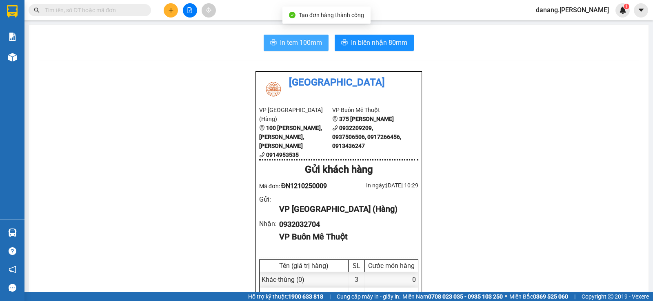
click at [297, 46] on span "In tem 100mm" at bounding box center [301, 43] width 42 height 10
click at [294, 45] on span "In tem 100mm" at bounding box center [301, 43] width 42 height 10
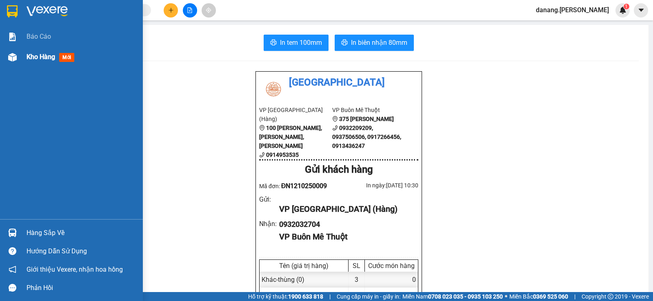
click at [44, 55] on span "Kho hàng" at bounding box center [41, 57] width 29 height 8
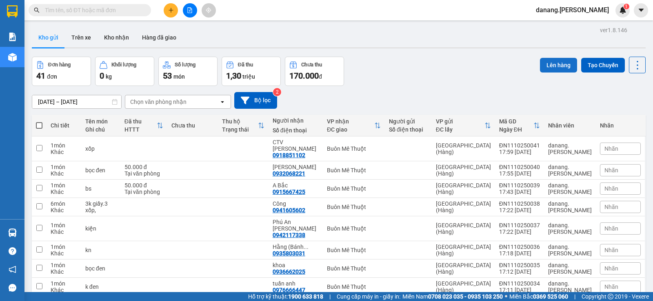
click at [540, 66] on button "Lên hàng" at bounding box center [558, 65] width 37 height 15
click at [552, 67] on button "Lên hàng" at bounding box center [558, 65] width 37 height 15
click at [548, 66] on button "Lên hàng" at bounding box center [558, 65] width 37 height 15
click at [592, 66] on button "Tạo Chuyến" at bounding box center [603, 65] width 44 height 15
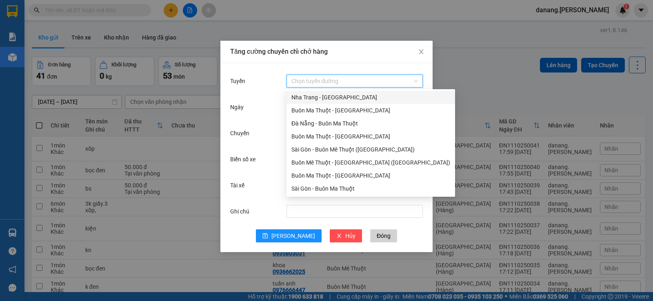
click at [355, 78] on input "Tuyến" at bounding box center [351, 81] width 121 height 12
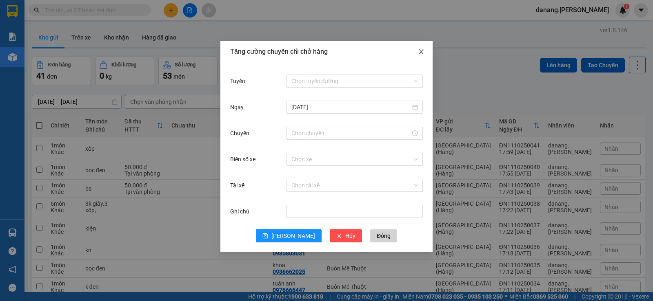
click at [422, 53] on icon "close" at bounding box center [421, 52] width 7 height 7
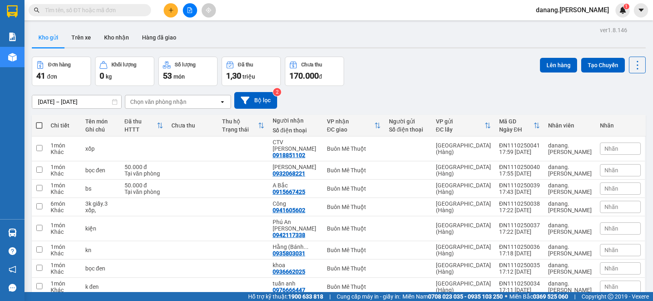
click at [39, 127] on span at bounding box center [39, 125] width 7 height 7
click at [39, 122] on input "checkbox" at bounding box center [39, 122] width 0 height 0
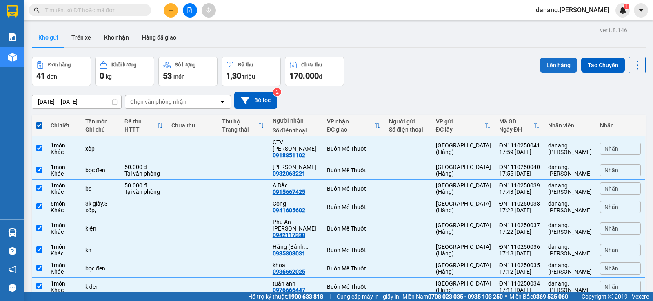
click at [551, 64] on button "Lên hàng" at bounding box center [558, 65] width 37 height 15
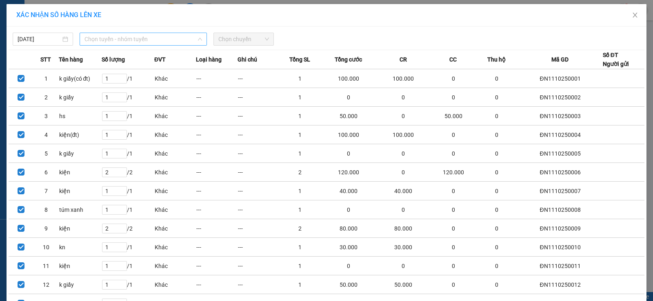
click at [172, 39] on span "Chọn tuyến - nhóm tuyến" at bounding box center [142, 39] width 117 height 12
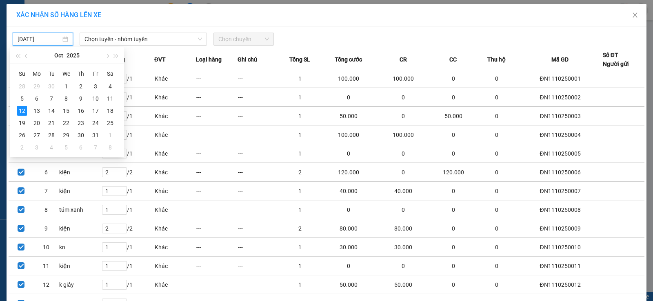
click at [43, 41] on input "12/10/2025" at bounding box center [39, 39] width 43 height 9
click at [109, 99] on div "11" at bounding box center [110, 99] width 10 height 10
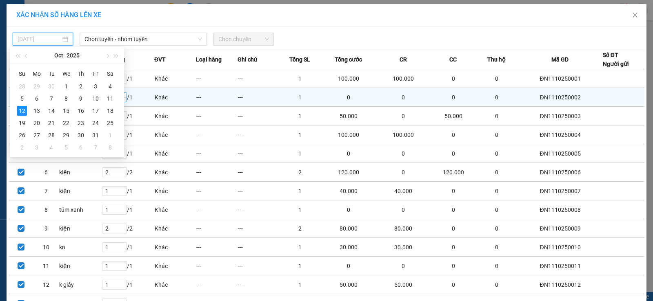
type input "11/10/2025"
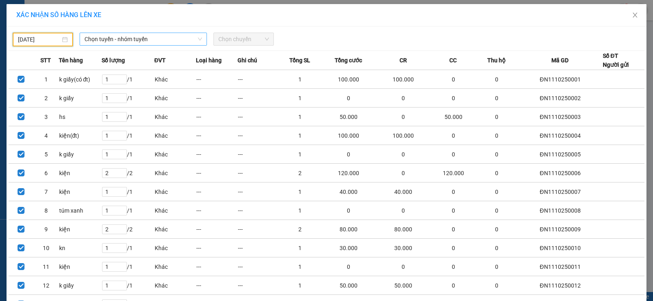
click at [105, 40] on span "Chọn tuyến - nhóm tuyến" at bounding box center [142, 39] width 117 height 12
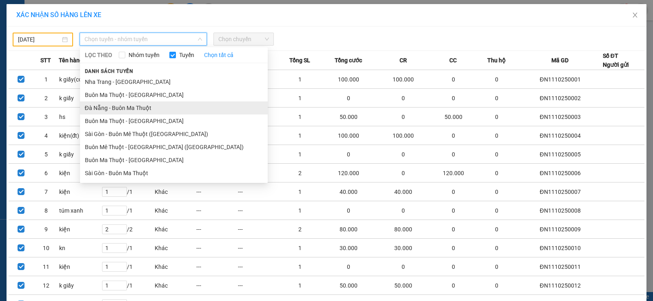
click at [122, 108] on li "Đà Nẵng - Buôn Ma Thuột" at bounding box center [174, 108] width 188 height 13
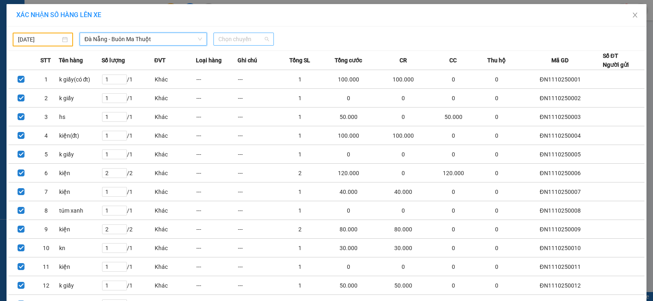
click at [218, 39] on span "Chọn chuyến" at bounding box center [243, 39] width 51 height 12
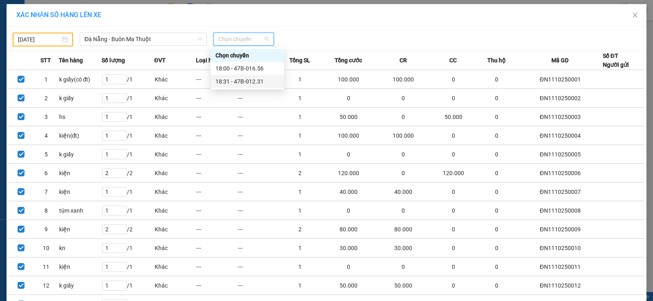
click at [226, 77] on div "18:31 - 47B-012.31" at bounding box center [247, 81] width 64 height 9
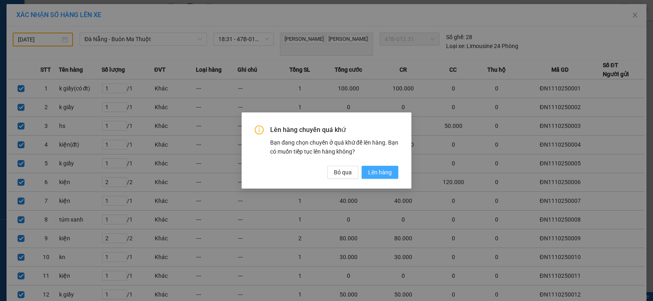
click at [375, 170] on span "Lên hàng" at bounding box center [380, 172] width 24 height 9
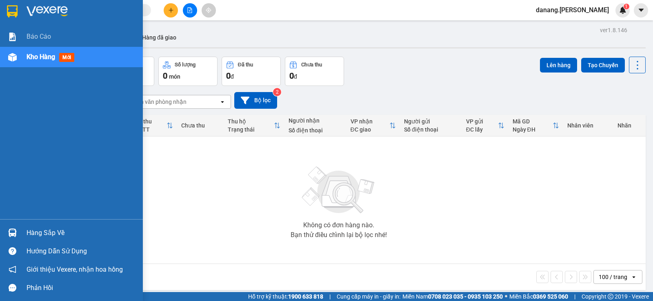
click at [42, 59] on span "Kho hàng" at bounding box center [41, 57] width 29 height 8
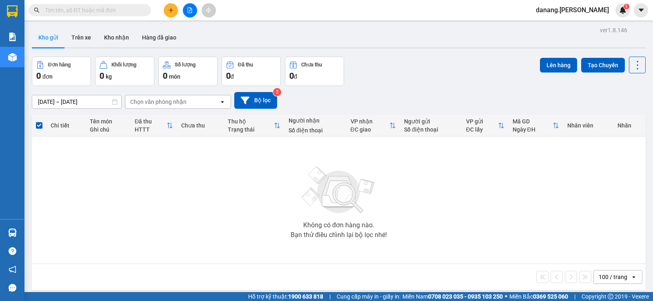
click at [66, 60] on button "Đơn hàng 0 đơn" at bounding box center [61, 71] width 59 height 29
click at [80, 102] on input "11/10/2025 – 11/10/2025" at bounding box center [76, 101] width 89 height 13
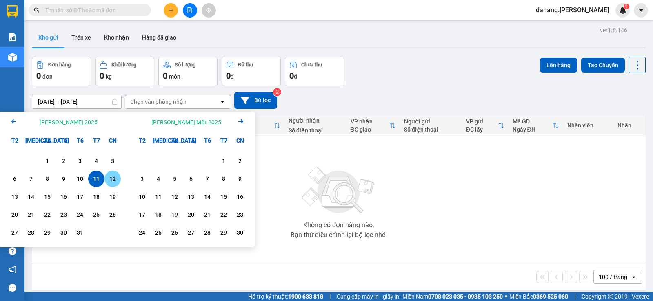
click at [112, 179] on div "12" at bounding box center [112, 179] width 11 height 10
click at [87, 104] on input "12/10/2025 – / /" at bounding box center [76, 101] width 89 height 13
click at [113, 181] on div "12" at bounding box center [112, 179] width 11 height 10
type input "12/10/2025 – 12/10/2025"
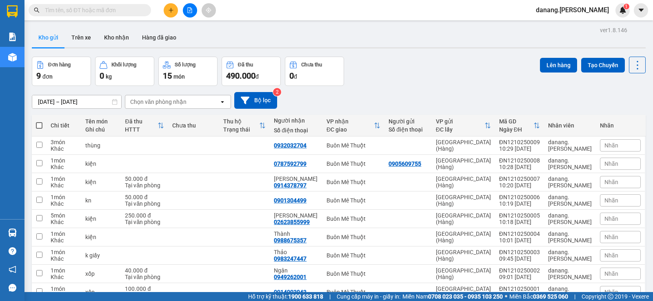
click at [609, 293] on span "100 / trang" at bounding box center [608, 297] width 31 height 8
click at [540, 70] on button "Lên hàng" at bounding box center [558, 65] width 37 height 15
click at [41, 124] on span at bounding box center [39, 125] width 7 height 7
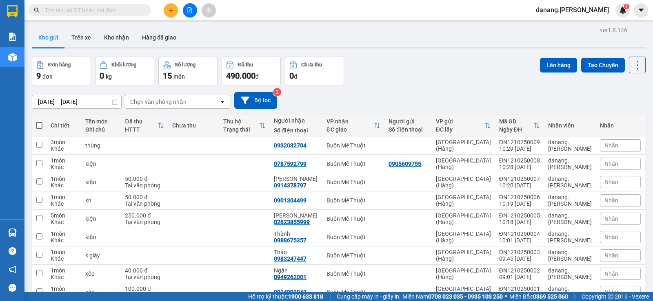
click at [39, 122] on input "checkbox" at bounding box center [39, 122] width 0 height 0
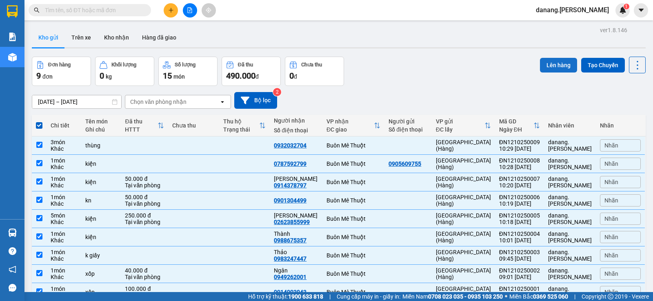
click at [548, 65] on button "Lên hàng" at bounding box center [558, 65] width 37 height 15
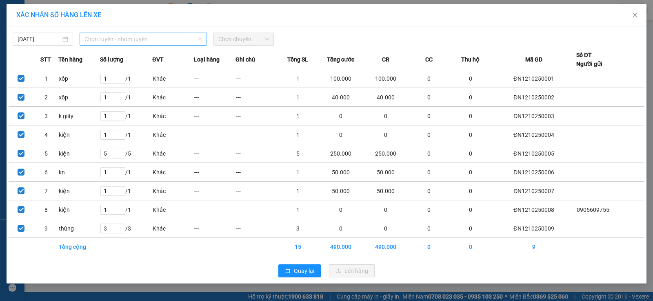
click at [134, 40] on span "Chọn tuyến - nhóm tuyến" at bounding box center [142, 39] width 117 height 12
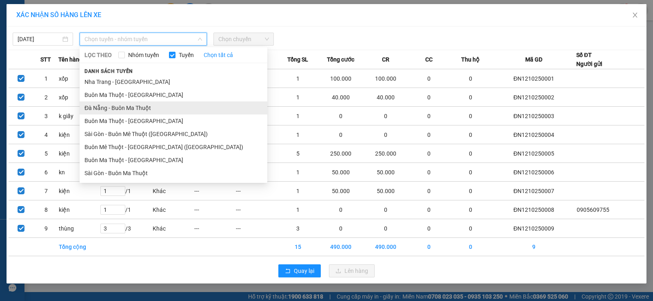
click at [145, 105] on li "Đà Nẵng - Buôn Ma Thuột" at bounding box center [174, 108] width 188 height 13
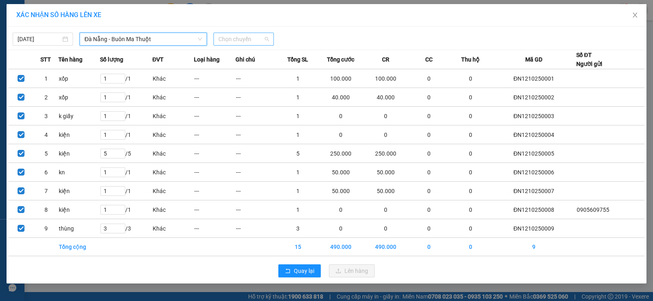
click at [225, 42] on span "Chọn chuyến" at bounding box center [243, 39] width 51 height 12
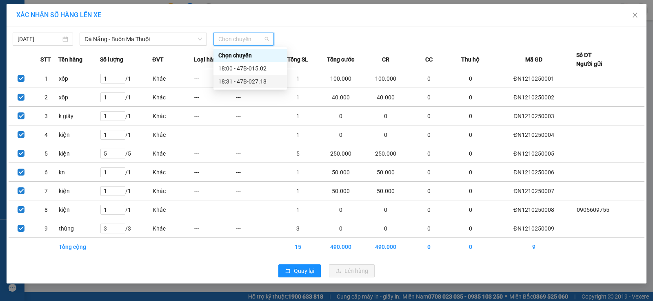
click at [243, 83] on div "18:31 - 47B-027.18" at bounding box center [250, 81] width 64 height 9
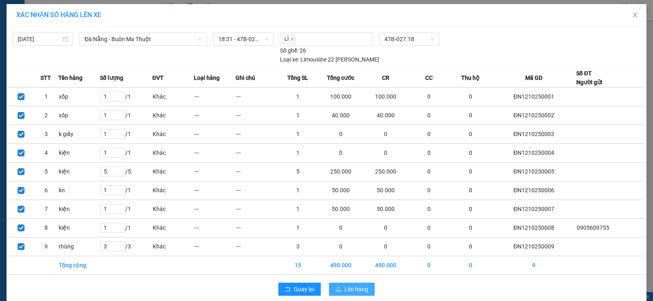
click at [365, 285] on span "Lên hàng" at bounding box center [356, 289] width 24 height 9
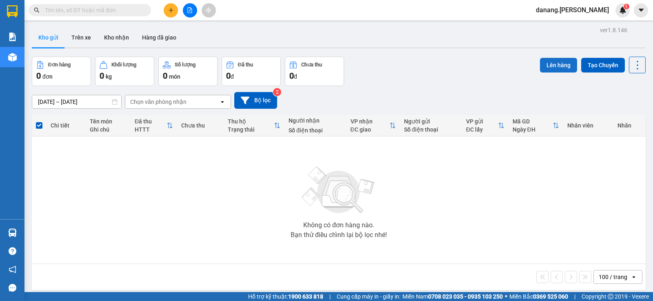
click at [551, 60] on button "Lên hàng" at bounding box center [558, 65] width 37 height 15
click at [184, 13] on button at bounding box center [190, 10] width 14 height 14
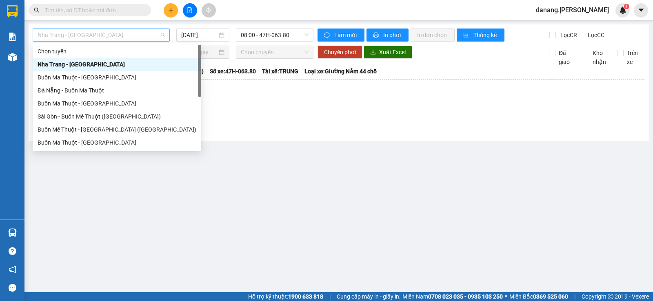
click at [114, 31] on span "Nha Trang - Buôn Ma Thuột" at bounding box center [101, 35] width 127 height 12
click at [95, 90] on div "Đà Nẵng - Buôn Ma Thuột" at bounding box center [117, 90] width 159 height 9
type input "12/10/2025"
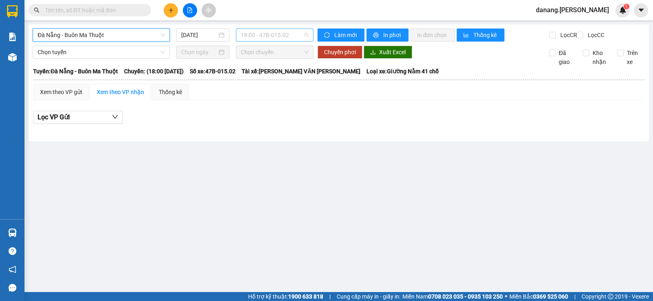
click at [283, 37] on span "18:00 - 47B-015.02" at bounding box center [274, 35] width 67 height 12
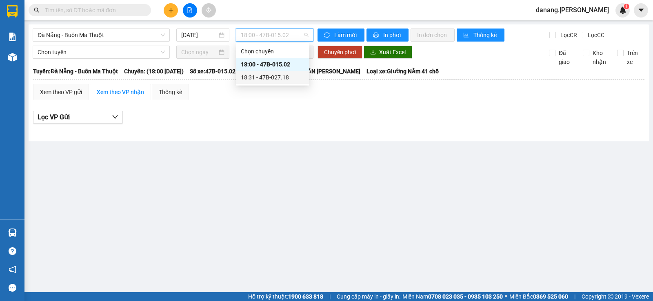
click at [278, 74] on div "18:31 - 47B-027.18" at bounding box center [273, 77] width 64 height 9
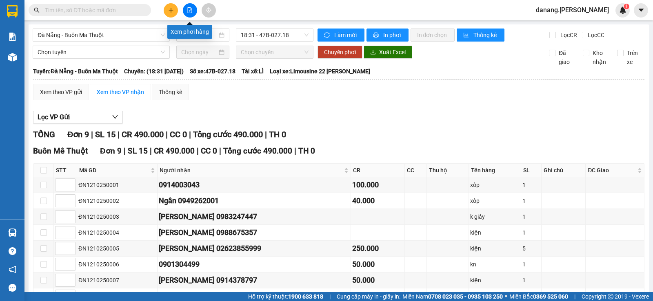
click at [190, 9] on icon "file-add" at bounding box center [190, 10] width 4 height 6
click at [80, 10] on input "text" at bounding box center [93, 10] width 96 height 9
click at [190, 9] on icon "file-add" at bounding box center [190, 10] width 4 height 6
click at [169, 10] on icon "plus" at bounding box center [170, 10] width 4 height 0
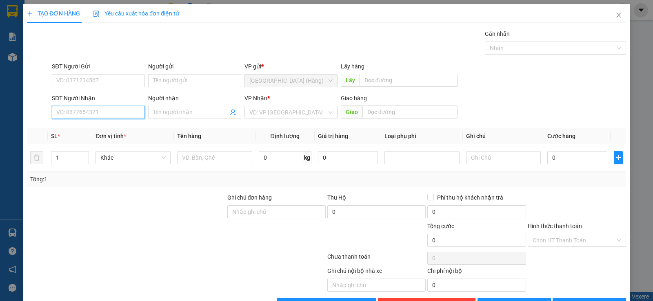
click at [88, 115] on input "SĐT Người Nhận" at bounding box center [98, 112] width 93 height 13
type input "0942958484"
click at [110, 131] on div "0942958484 - Chị Thủy" at bounding box center [97, 128] width 82 height 9
type input "Chị Thủy"
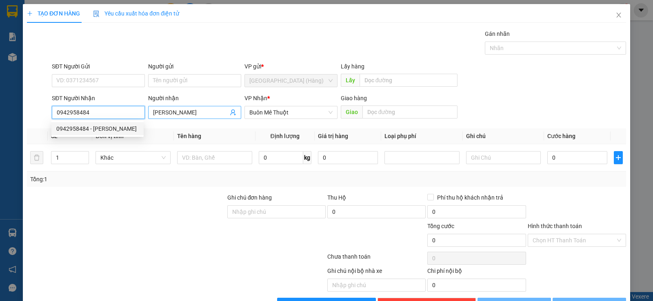
type input "60.000"
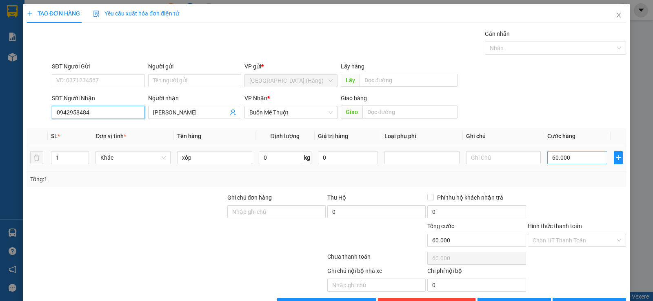
type input "0942958484"
click at [576, 158] on input "60.000" at bounding box center [577, 157] width 60 height 13
type input "0"
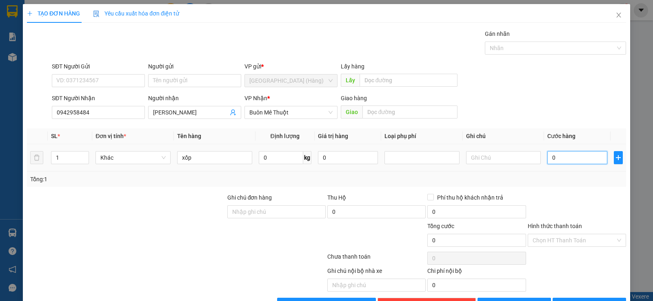
click at [548, 156] on input "0" at bounding box center [577, 157] width 60 height 13
type input "70"
type input "700"
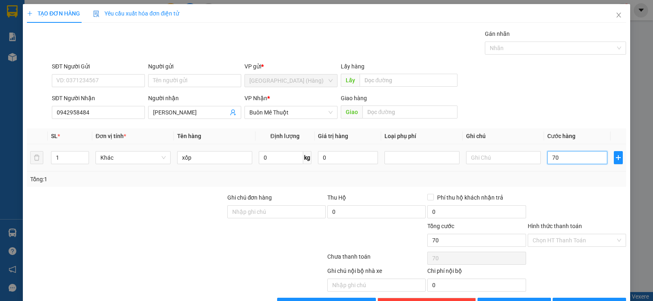
type input "700"
type input "7.000"
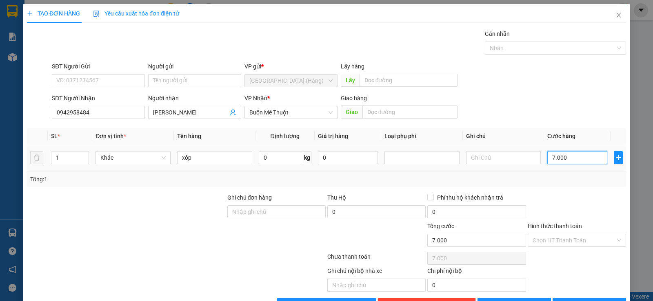
type input "70.000"
click at [542, 241] on input "Hình thức thanh toán" at bounding box center [573, 241] width 83 height 12
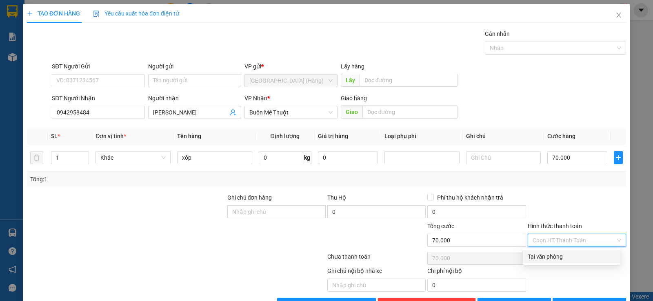
click at [548, 261] on div "Tại văn phòng" at bounding box center [571, 256] width 88 height 9
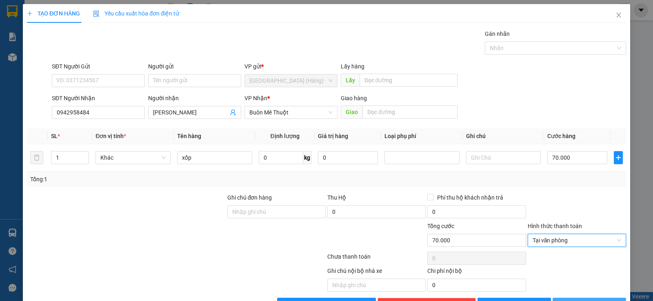
click at [584, 300] on span "Lưu và In" at bounding box center [596, 304] width 57 height 9
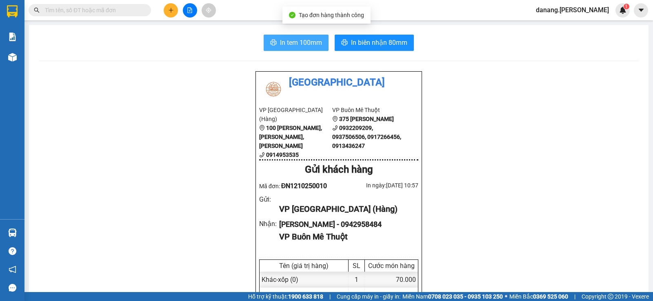
click at [306, 38] on span "In tem 100mm" at bounding box center [301, 43] width 42 height 10
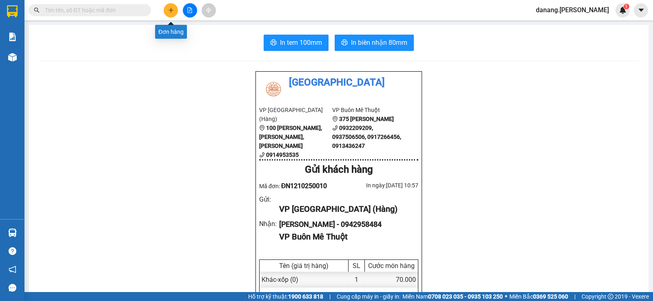
click at [170, 12] on icon "plus" at bounding box center [171, 10] width 6 height 6
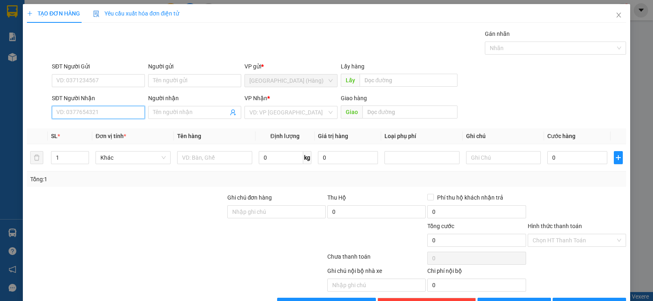
click at [104, 108] on input "SĐT Người Nhận" at bounding box center [98, 112] width 93 height 13
click at [71, 117] on input "SĐT Người Nhận" at bounding box center [98, 112] width 93 height 13
click at [84, 130] on div "0917317788 - thảo" at bounding box center [97, 128] width 82 height 9
type input "0917317788"
type input "thảo"
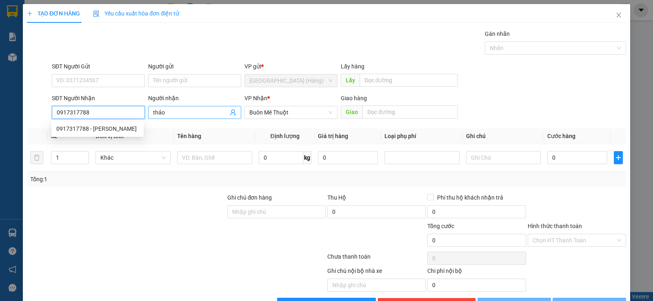
type input "50.000"
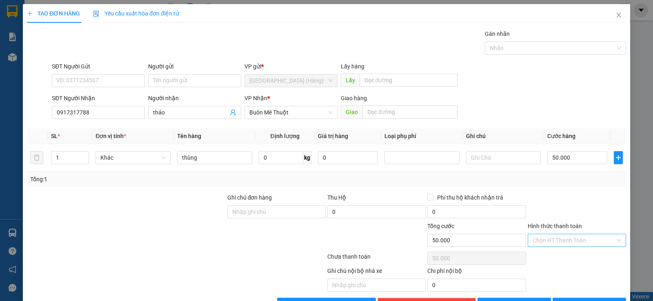
click at [572, 235] on input "Hình thức thanh toán" at bounding box center [573, 241] width 83 height 12
click at [567, 250] on div "Tại văn phòng" at bounding box center [570, 256] width 97 height 13
drag, startPoint x: 590, startPoint y: 277, endPoint x: 594, endPoint y: 269, distance: 9.5
click at [590, 300] on span "Lưu và In" at bounding box center [596, 304] width 57 height 9
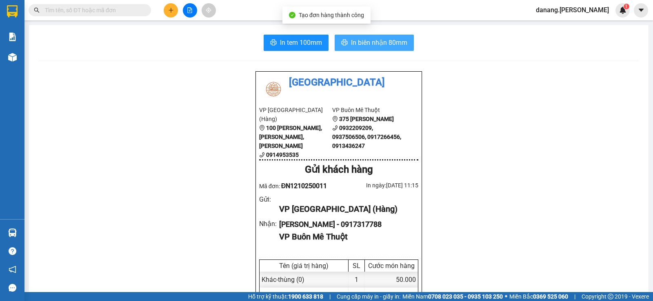
click at [360, 41] on span "In biên nhận 80mm" at bounding box center [379, 43] width 56 height 10
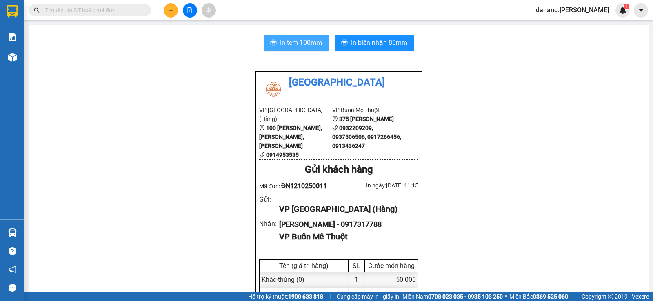
click at [295, 44] on span "In tem 100mm" at bounding box center [301, 43] width 42 height 10
click at [172, 9] on icon "plus" at bounding box center [171, 10] width 6 height 6
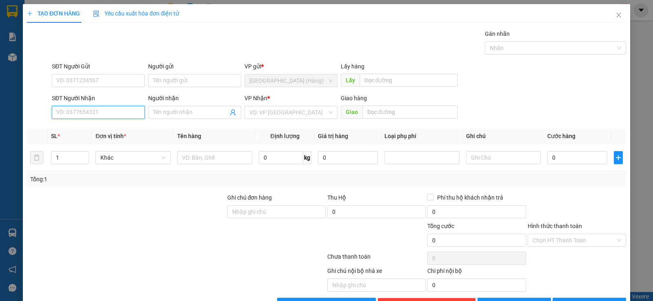
click at [71, 115] on input "SĐT Người Nhận" at bounding box center [98, 112] width 93 height 13
type input "0945156575"
drag, startPoint x: 314, startPoint y: 113, endPoint x: 312, endPoint y: 120, distance: 6.6
click at [314, 113] on input "search" at bounding box center [287, 112] width 77 height 12
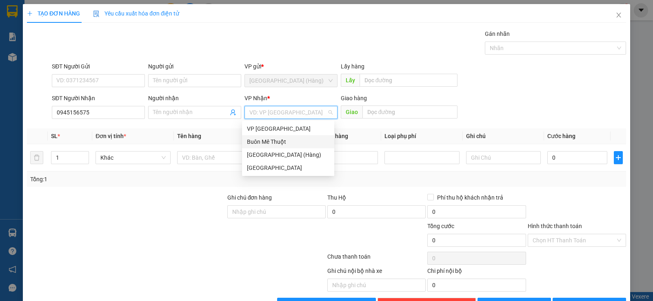
click at [281, 144] on div "Buôn Mê Thuột" at bounding box center [288, 141] width 82 height 9
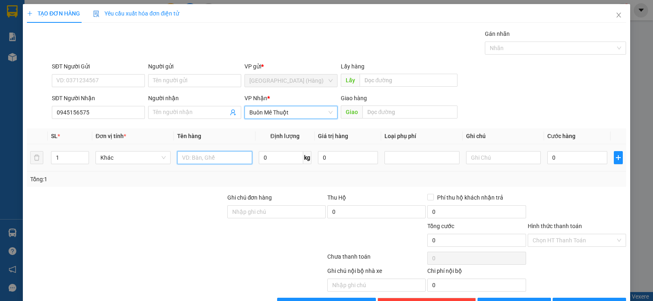
click at [202, 159] on input "text" at bounding box center [214, 157] width 75 height 13
type input "bó hoa"
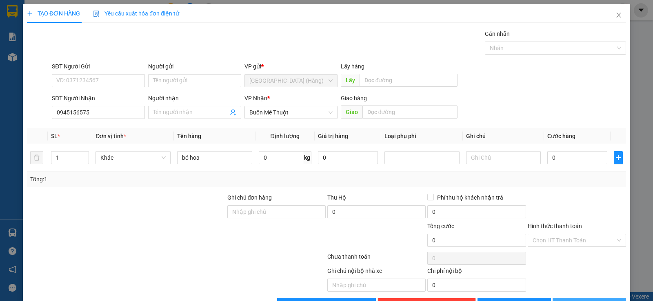
click at [576, 300] on span "Lưu và In" at bounding box center [596, 304] width 57 height 9
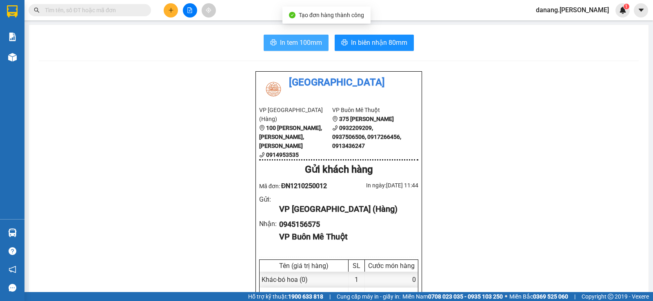
click at [294, 40] on span "In tem 100mm" at bounding box center [301, 43] width 42 height 10
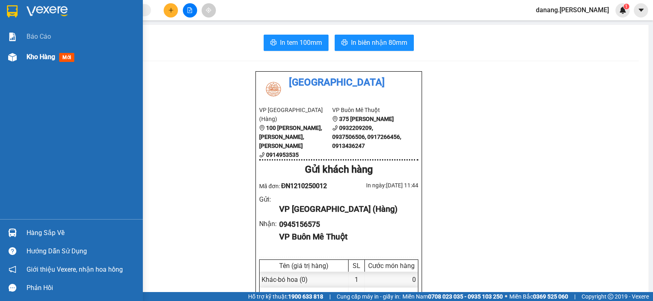
click at [42, 61] on div "Kho hàng mới" at bounding box center [52, 57] width 51 height 10
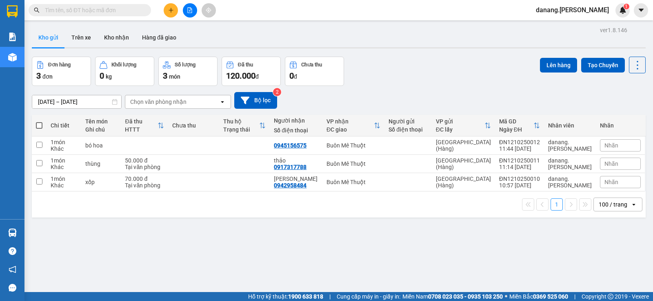
click at [39, 122] on label at bounding box center [39, 126] width 7 height 8
click at [39, 122] on input "checkbox" at bounding box center [39, 122] width 0 height 0
checkbox input "true"
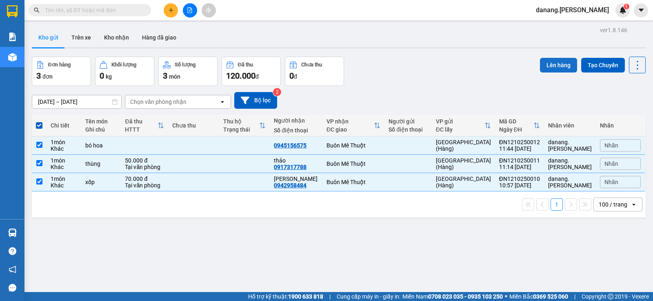
click at [562, 62] on button "Lên hàng" at bounding box center [558, 65] width 37 height 15
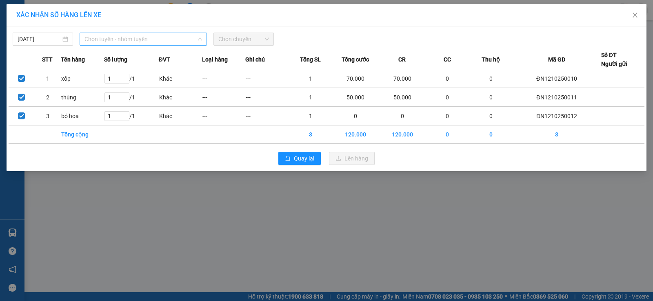
click at [173, 38] on span "Chọn tuyến - nhóm tuyến" at bounding box center [142, 39] width 117 height 12
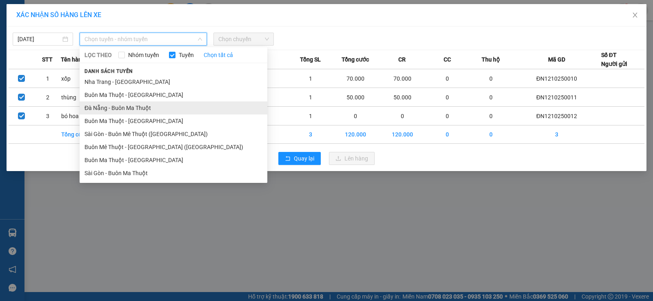
click at [130, 111] on li "Đà Nẵng - Buôn Ma Thuột" at bounding box center [174, 108] width 188 height 13
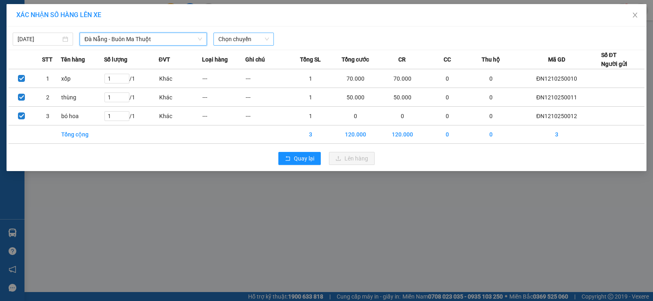
click at [236, 39] on span "Chọn chuyến" at bounding box center [243, 39] width 51 height 12
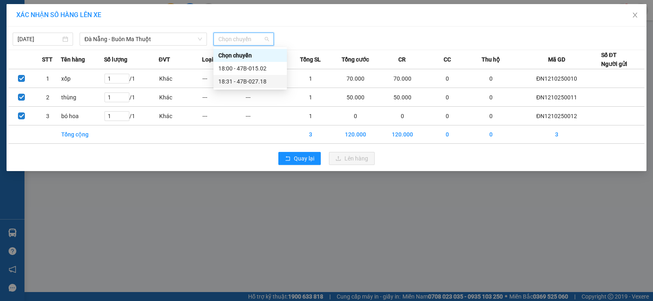
click at [254, 81] on div "18:31 - 47B-027.18" at bounding box center [250, 81] width 64 height 9
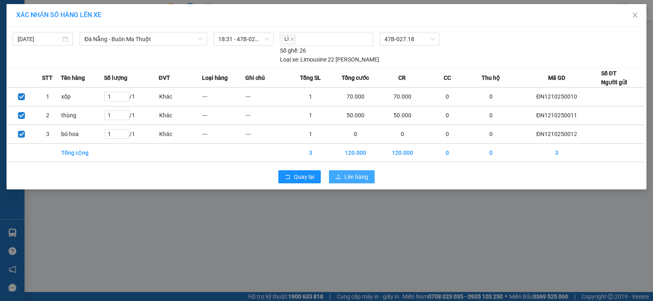
click at [365, 173] on span "Lên hàng" at bounding box center [356, 177] width 24 height 9
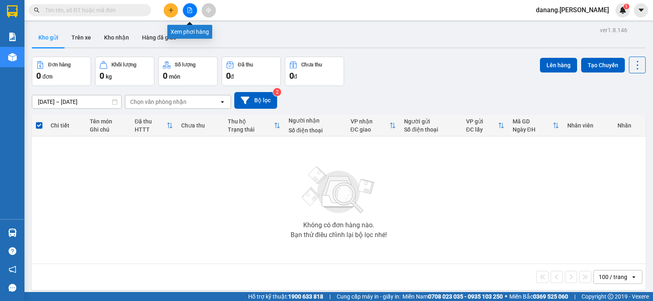
click at [189, 13] on icon "file-add" at bounding box center [190, 10] width 4 height 6
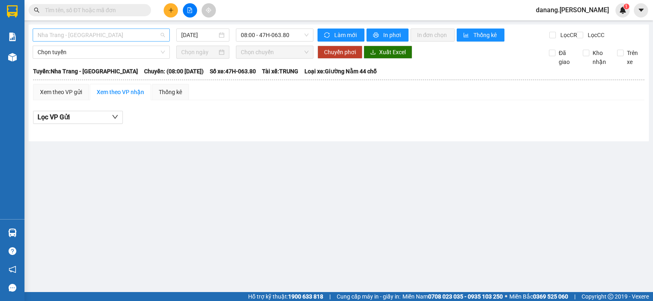
click at [113, 38] on span "Nha Trang - Buôn Ma Thuột" at bounding box center [101, 35] width 127 height 12
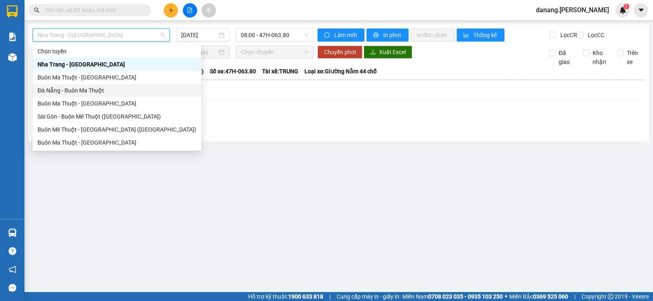
click at [74, 93] on div "Đà Nẵng - Buôn Ma Thuột" at bounding box center [117, 90] width 159 height 9
type input "12/10/2025"
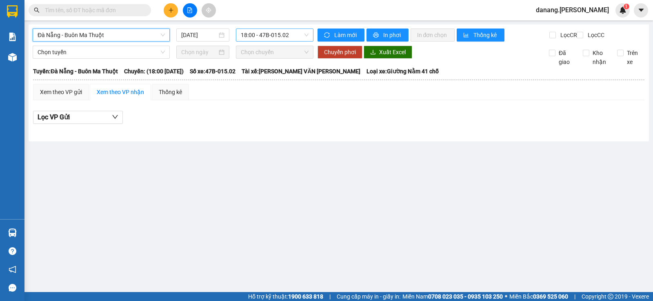
click at [262, 35] on span "18:00 - 47B-015.02" at bounding box center [274, 35] width 67 height 12
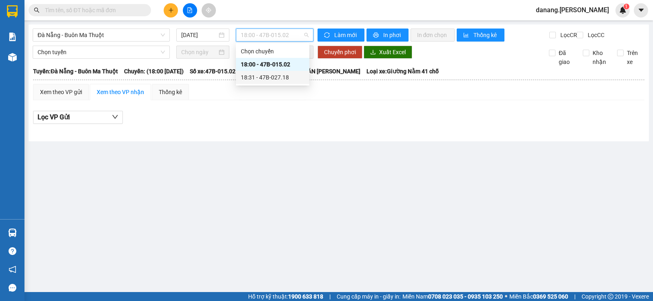
click at [272, 80] on div "18:31 - 47B-027.18" at bounding box center [273, 77] width 64 height 9
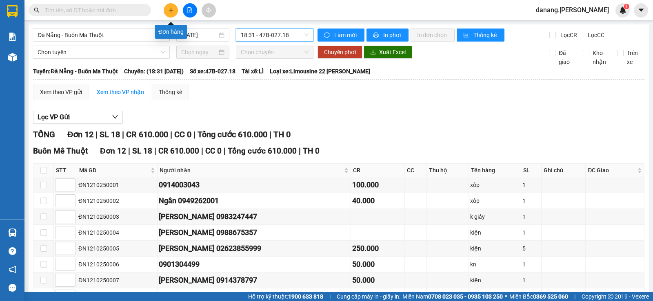
click at [174, 11] on button at bounding box center [171, 10] width 14 height 14
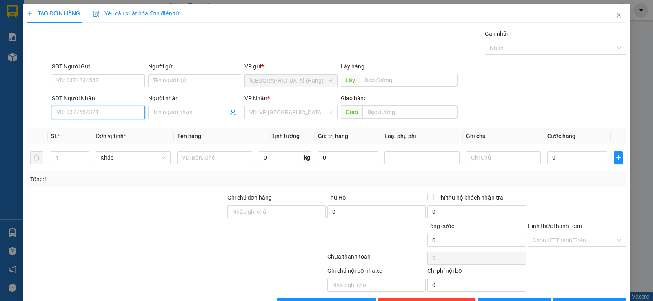
click at [121, 117] on input "SĐT Người Nhận" at bounding box center [98, 112] width 93 height 13
type input "0903565368"
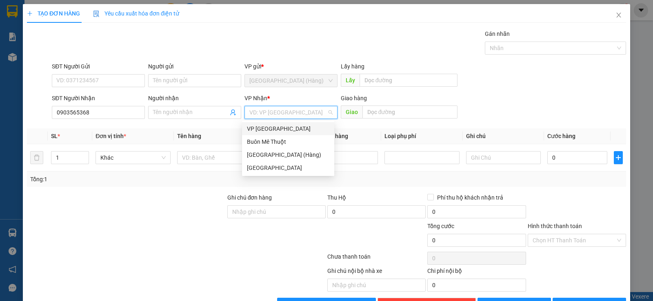
drag, startPoint x: 286, startPoint y: 111, endPoint x: 289, endPoint y: 130, distance: 18.6
click at [286, 112] on input "search" at bounding box center [287, 112] width 77 height 12
drag, startPoint x: 290, startPoint y: 142, endPoint x: 246, endPoint y: 174, distance: 54.3
click at [288, 144] on div "Buôn Mê Thuột" at bounding box center [288, 141] width 82 height 9
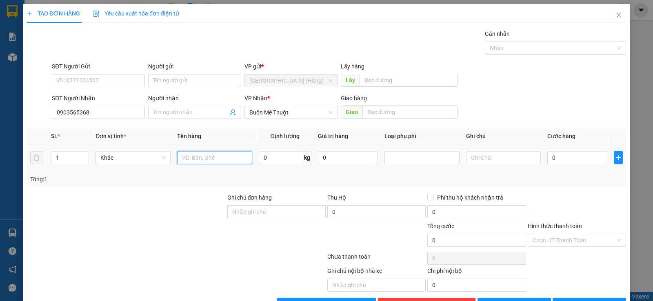
click at [202, 160] on input "text" at bounding box center [214, 157] width 75 height 13
type input "khung sắt"
click at [591, 300] on span "Lưu và In" at bounding box center [596, 304] width 57 height 9
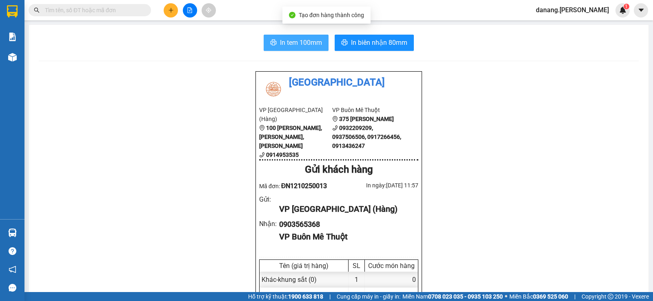
click at [273, 41] on icon "printer" at bounding box center [273, 42] width 7 height 7
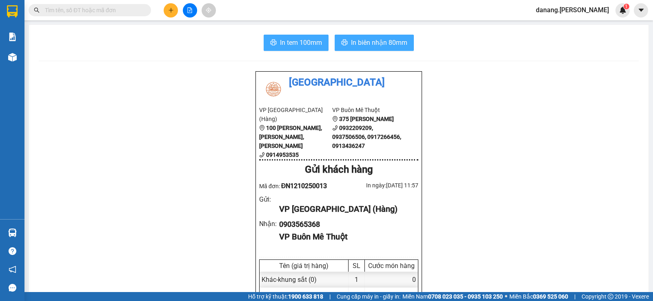
click at [389, 43] on span "In biên nhận 80mm" at bounding box center [379, 43] width 56 height 10
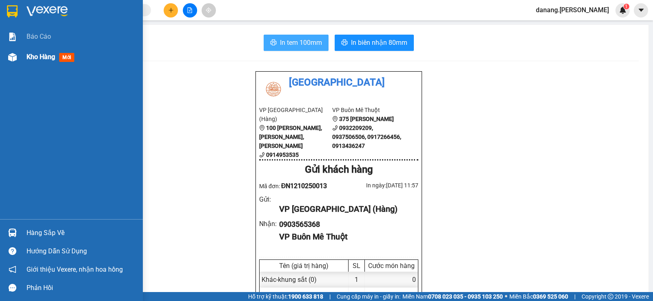
click at [21, 61] on div "Kho hàng mới" at bounding box center [71, 57] width 143 height 20
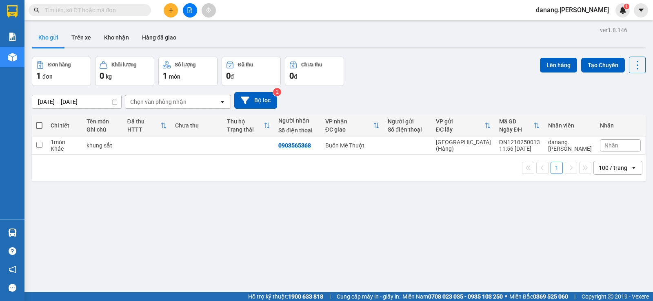
click at [39, 124] on span at bounding box center [39, 125] width 7 height 7
click at [39, 122] on input "checkbox" at bounding box center [39, 122] width 0 height 0
checkbox input "true"
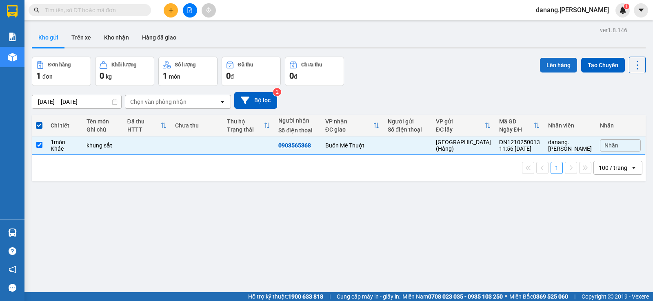
click at [546, 64] on button "Lên hàng" at bounding box center [558, 65] width 37 height 15
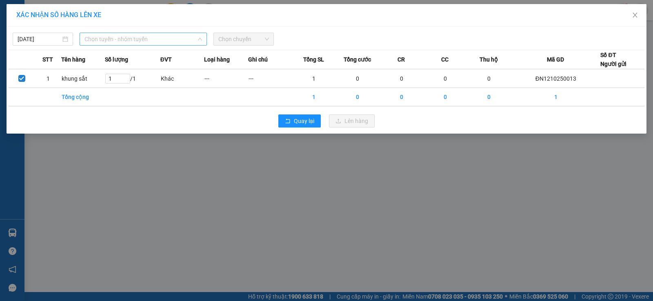
drag, startPoint x: 127, startPoint y: 39, endPoint x: 137, endPoint y: 85, distance: 47.0
click at [127, 40] on span "Chọn tuyến - nhóm tuyến" at bounding box center [142, 39] width 117 height 12
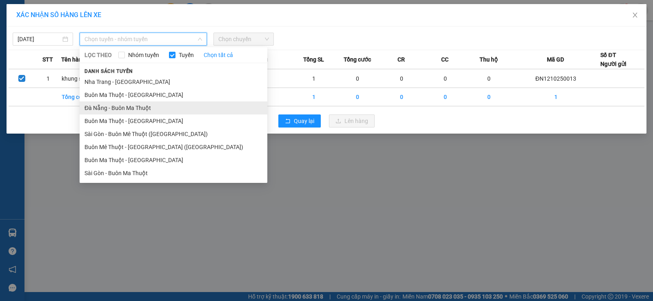
click at [139, 112] on li "Đà Nẵng - Buôn Ma Thuột" at bounding box center [174, 108] width 188 height 13
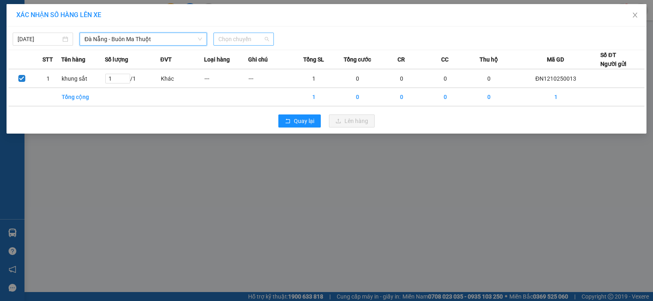
click at [248, 38] on span "Chọn chuyến" at bounding box center [243, 39] width 51 height 12
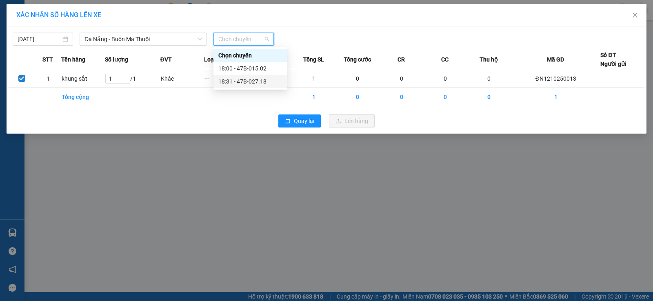
click at [265, 80] on div "18:31 - 47B-027.18" at bounding box center [250, 81] width 64 height 9
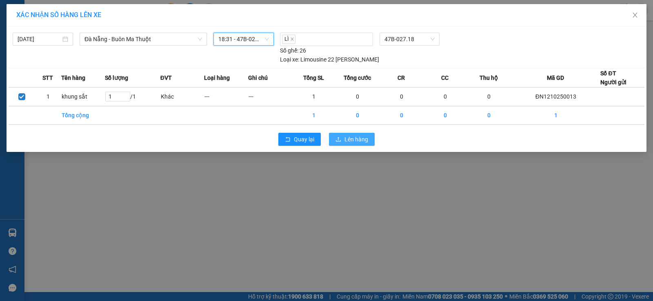
click at [347, 135] on span "Lên hàng" at bounding box center [356, 139] width 24 height 9
